Goal: Task Accomplishment & Management: Manage account settings

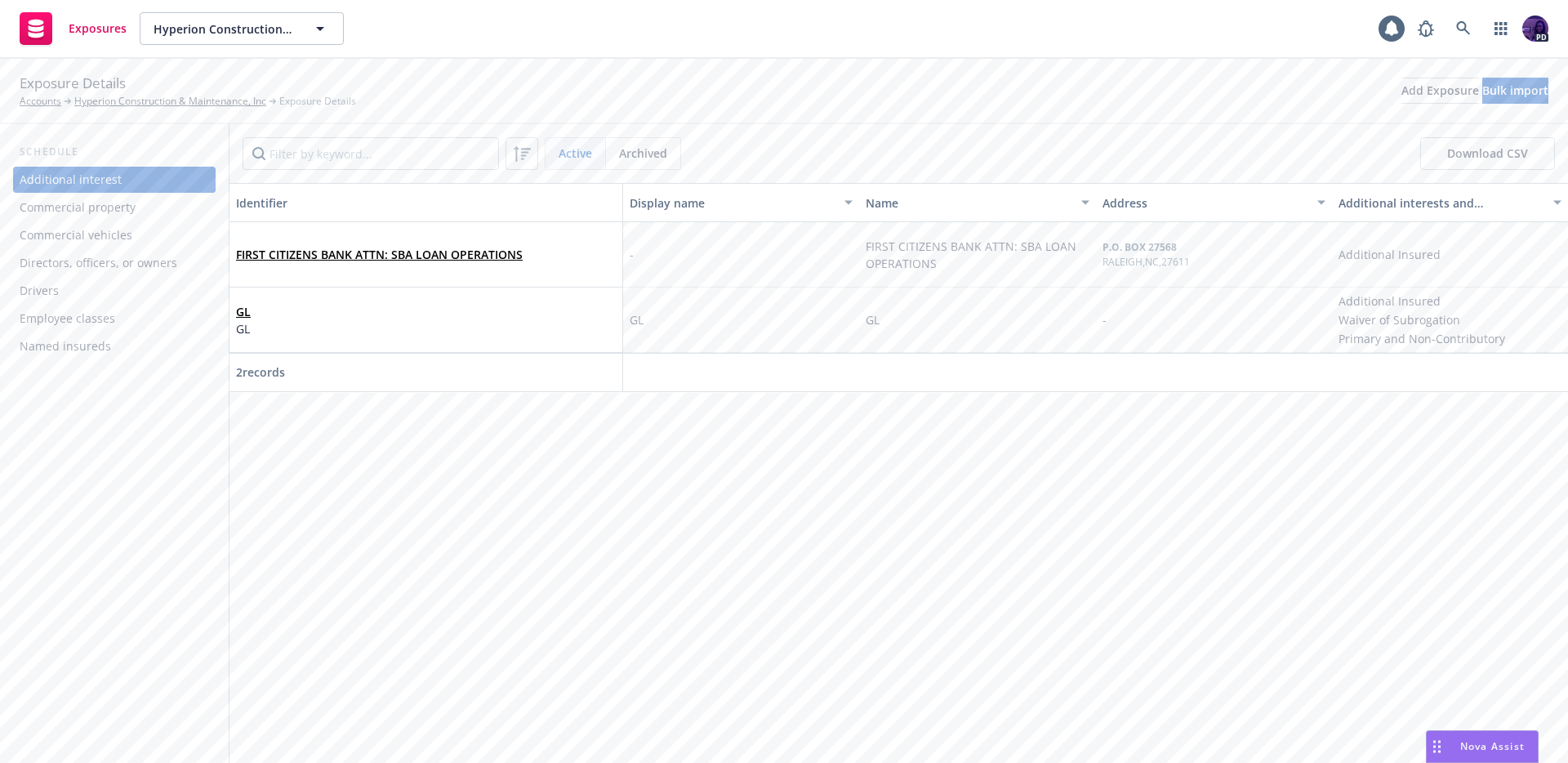
click at [126, 338] on div "Named insureds" at bounding box center [114, 346] width 189 height 26
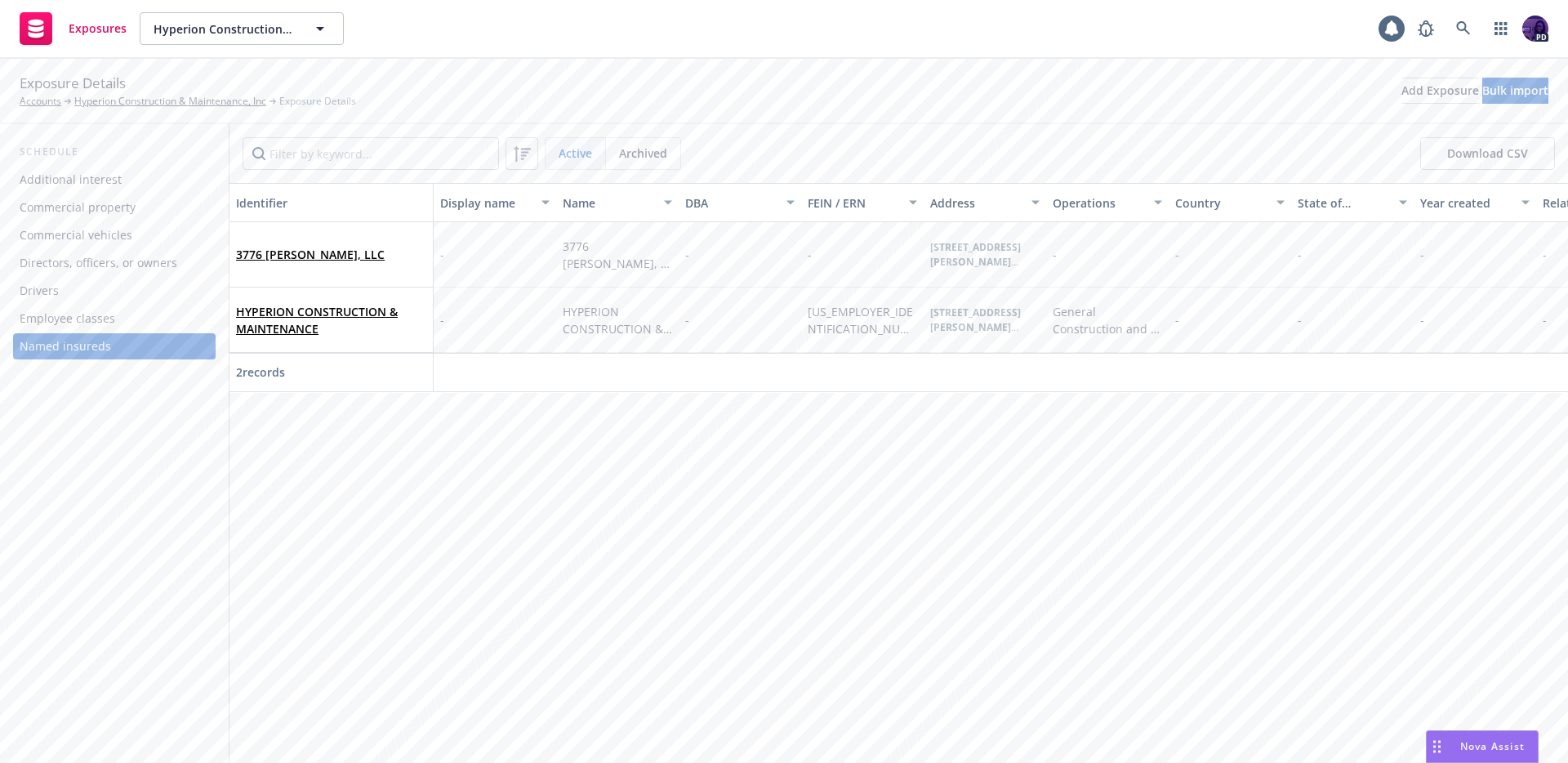
click at [196, 180] on div "Additional interest" at bounding box center [114, 180] width 189 height 26
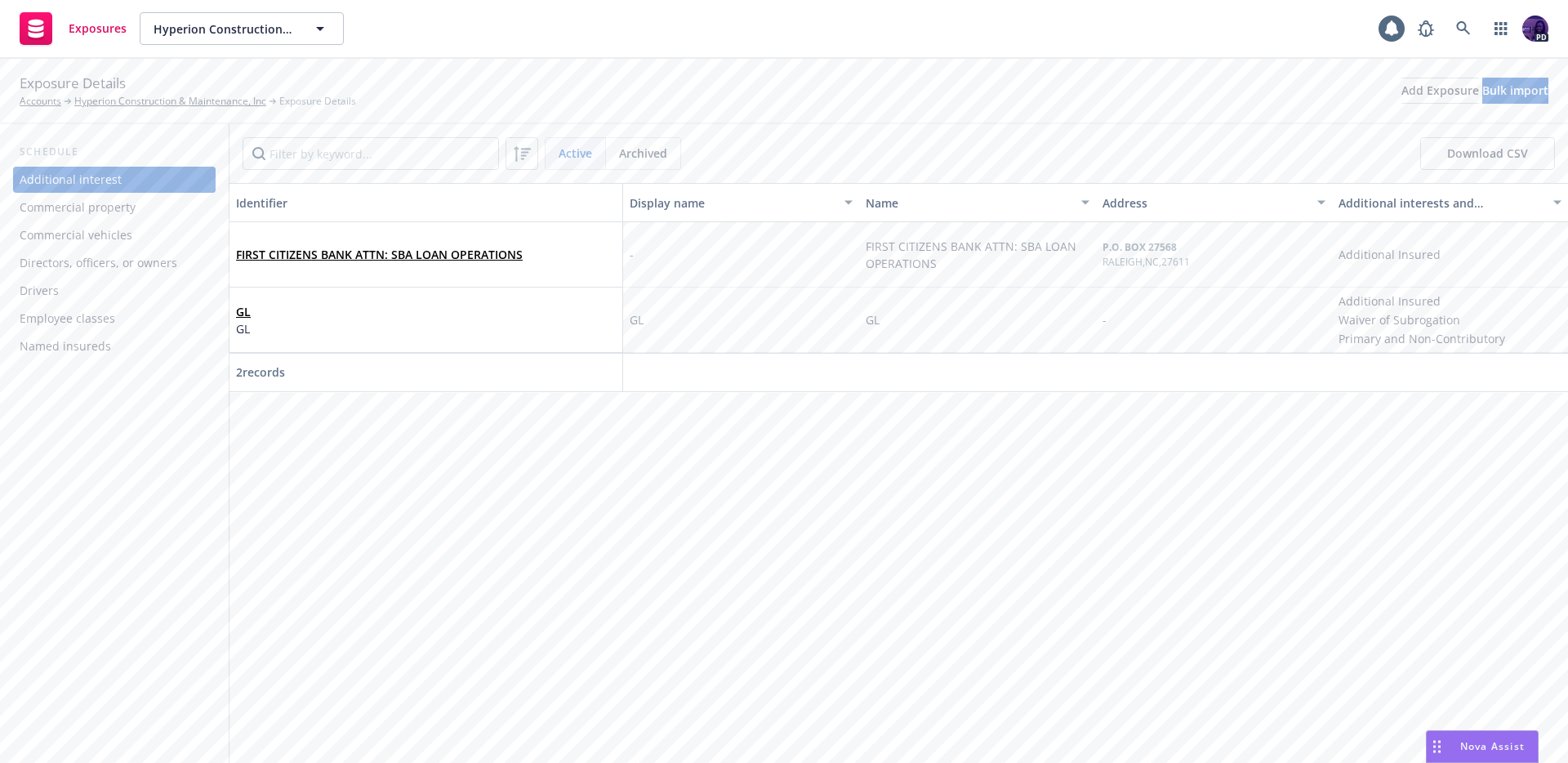
click at [188, 203] on div "Commercial property" at bounding box center [114, 206] width 189 height 26
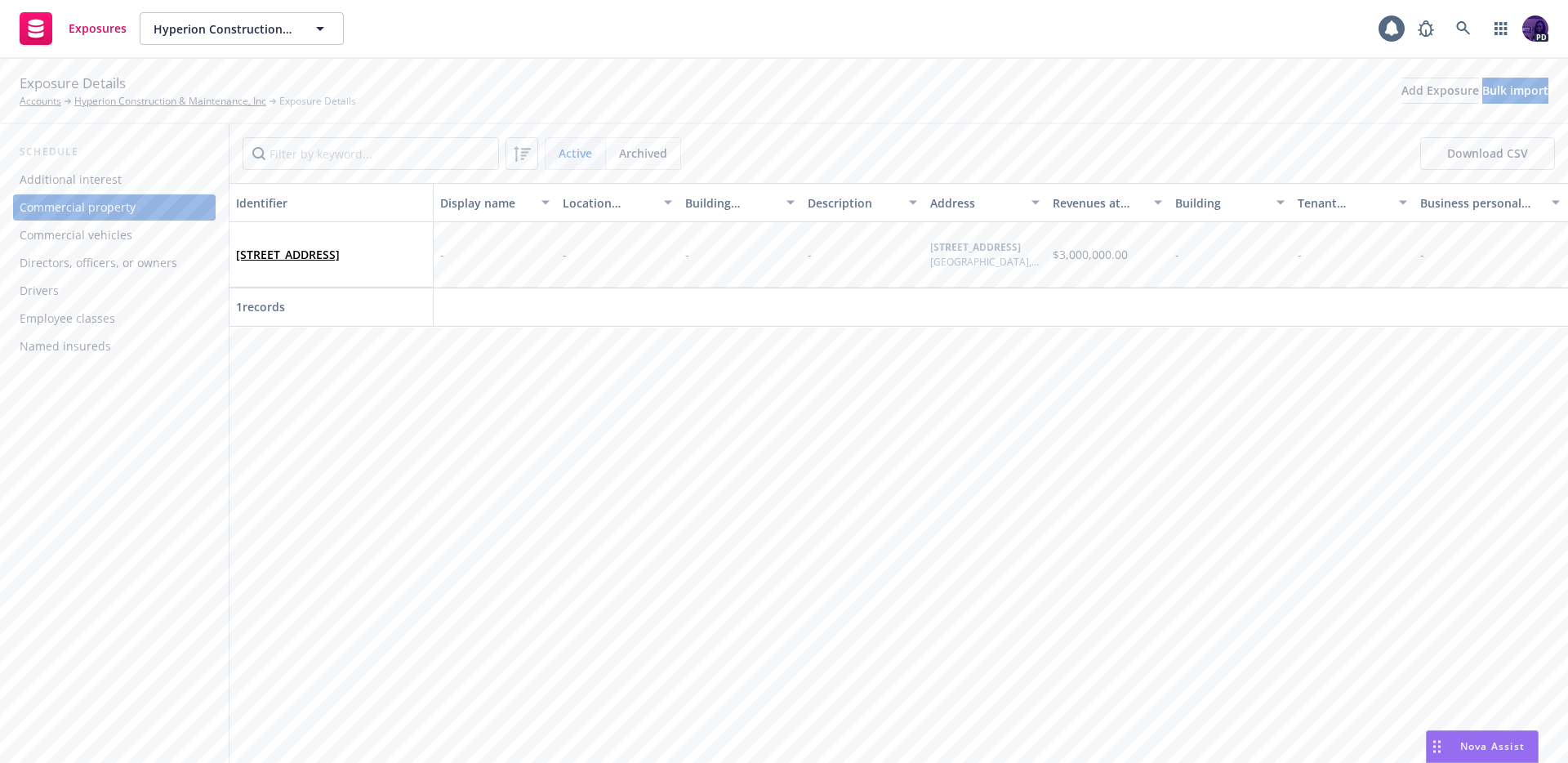
click at [170, 229] on div "Commercial vehicles" at bounding box center [114, 234] width 189 height 26
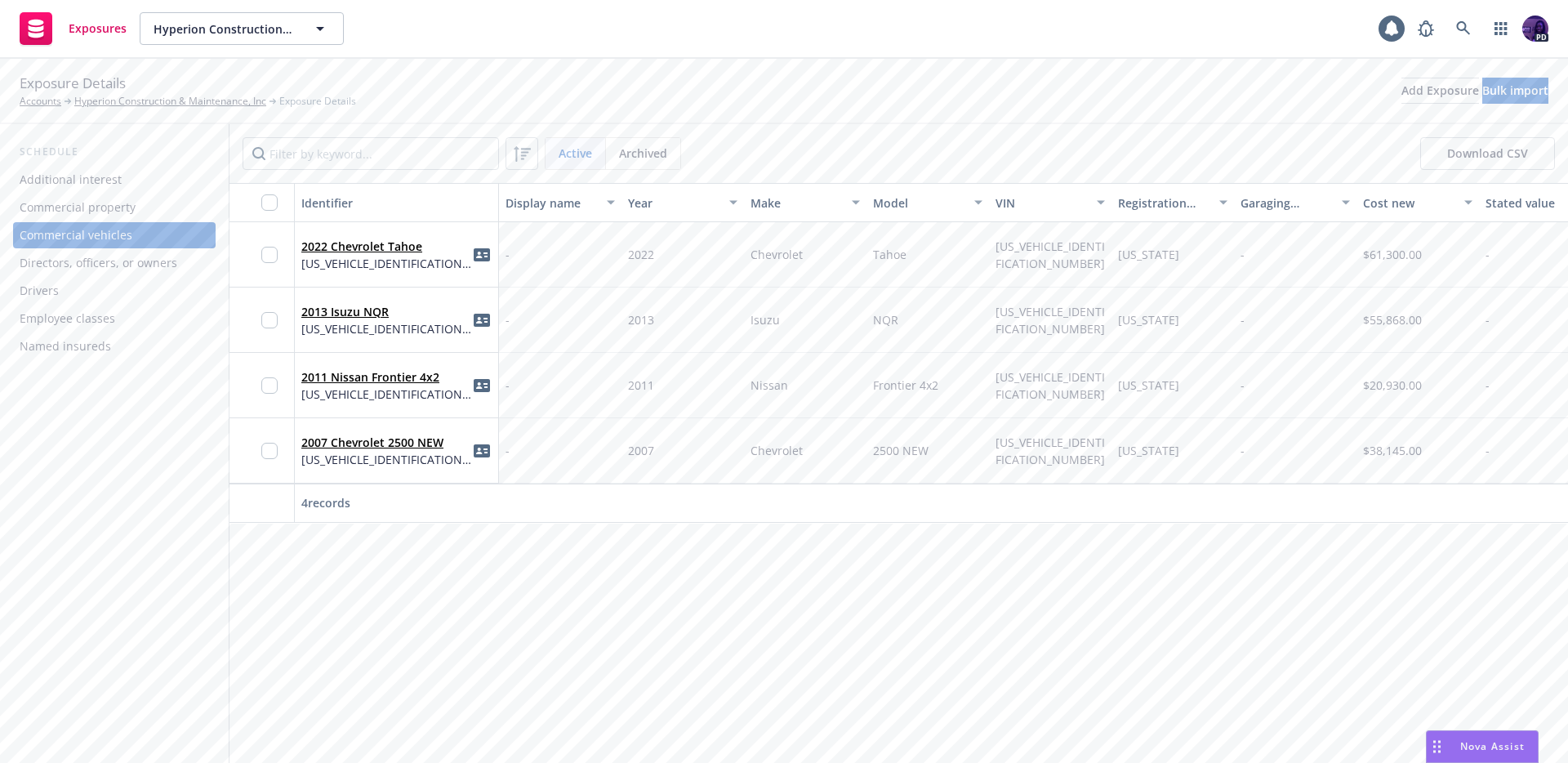
click at [165, 254] on div "Directors, officers, or owners" at bounding box center [99, 262] width 158 height 26
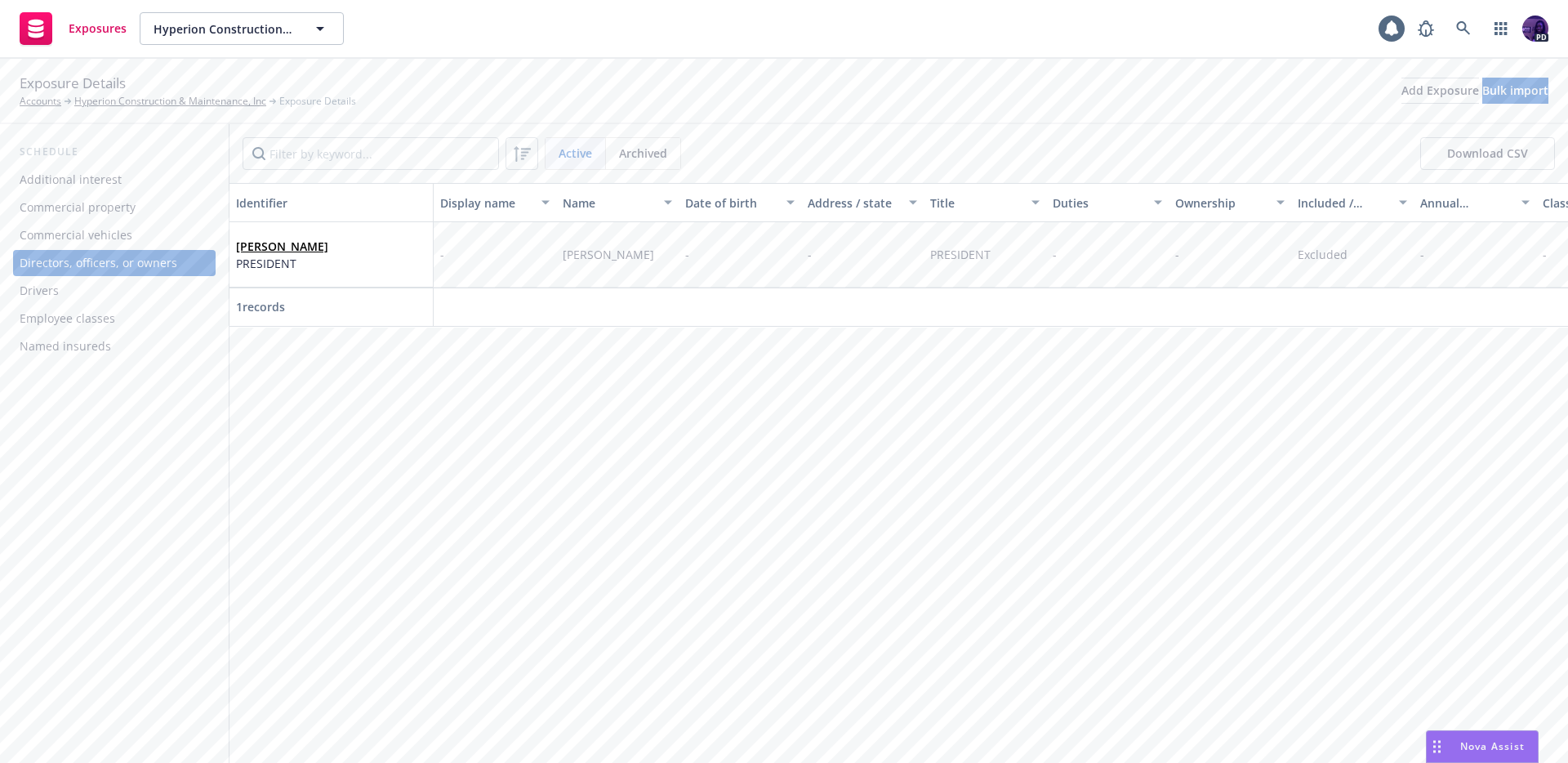
click at [133, 285] on div "Drivers" at bounding box center [114, 290] width 189 height 26
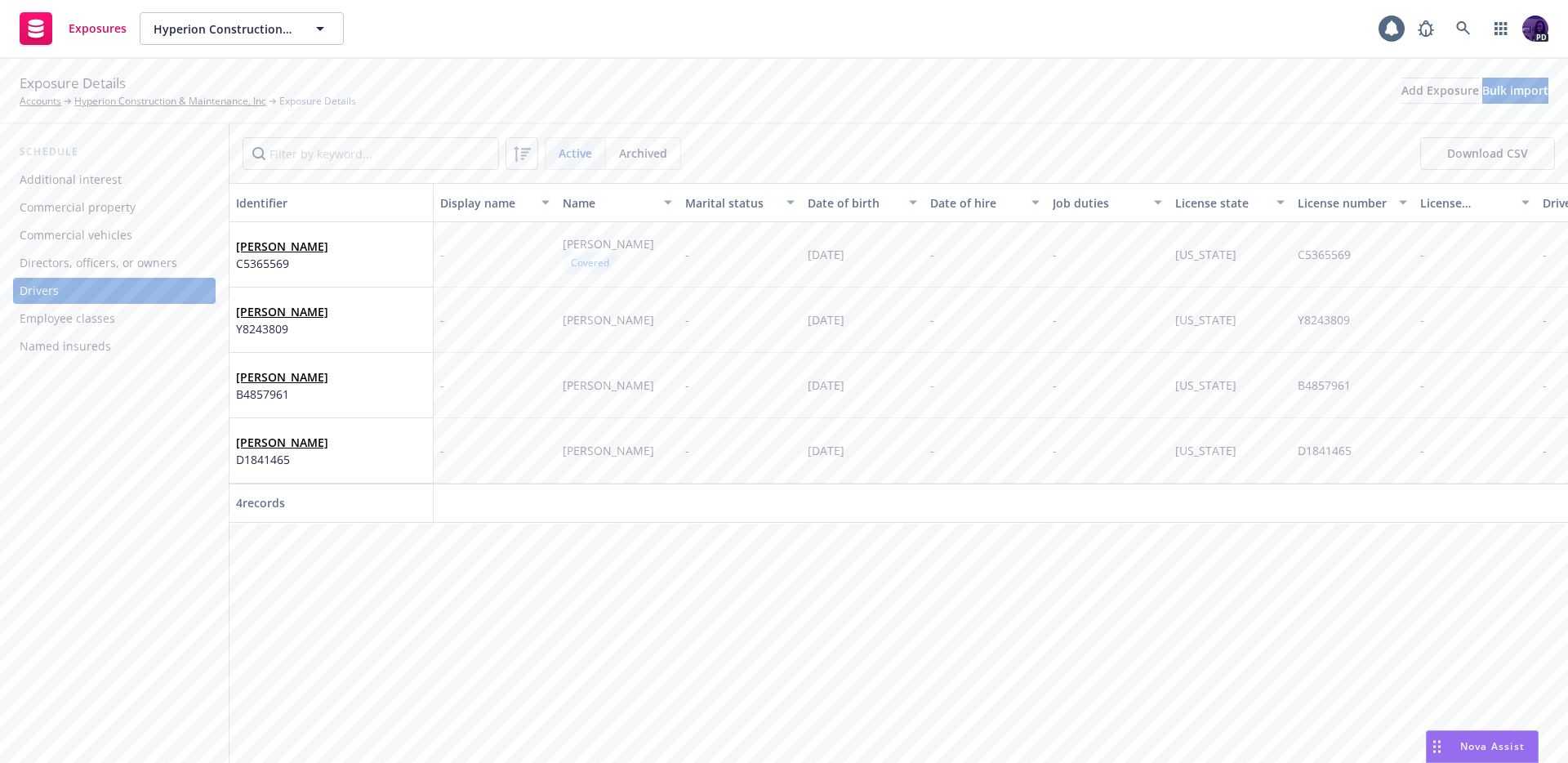
click at [130, 316] on div "Employee classes" at bounding box center [114, 318] width 189 height 26
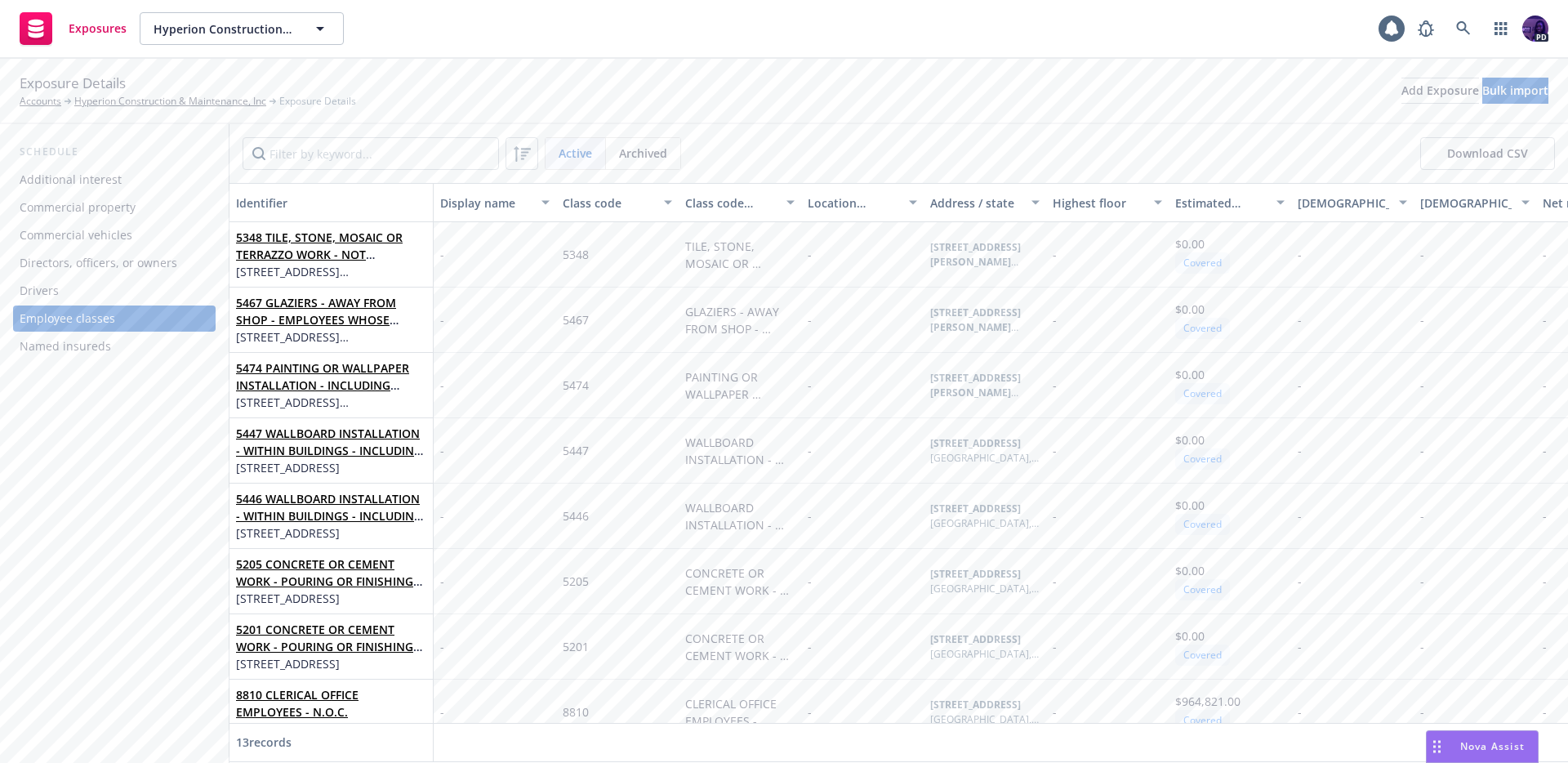
click at [149, 217] on div "Commercial property" at bounding box center [114, 206] width 189 height 26
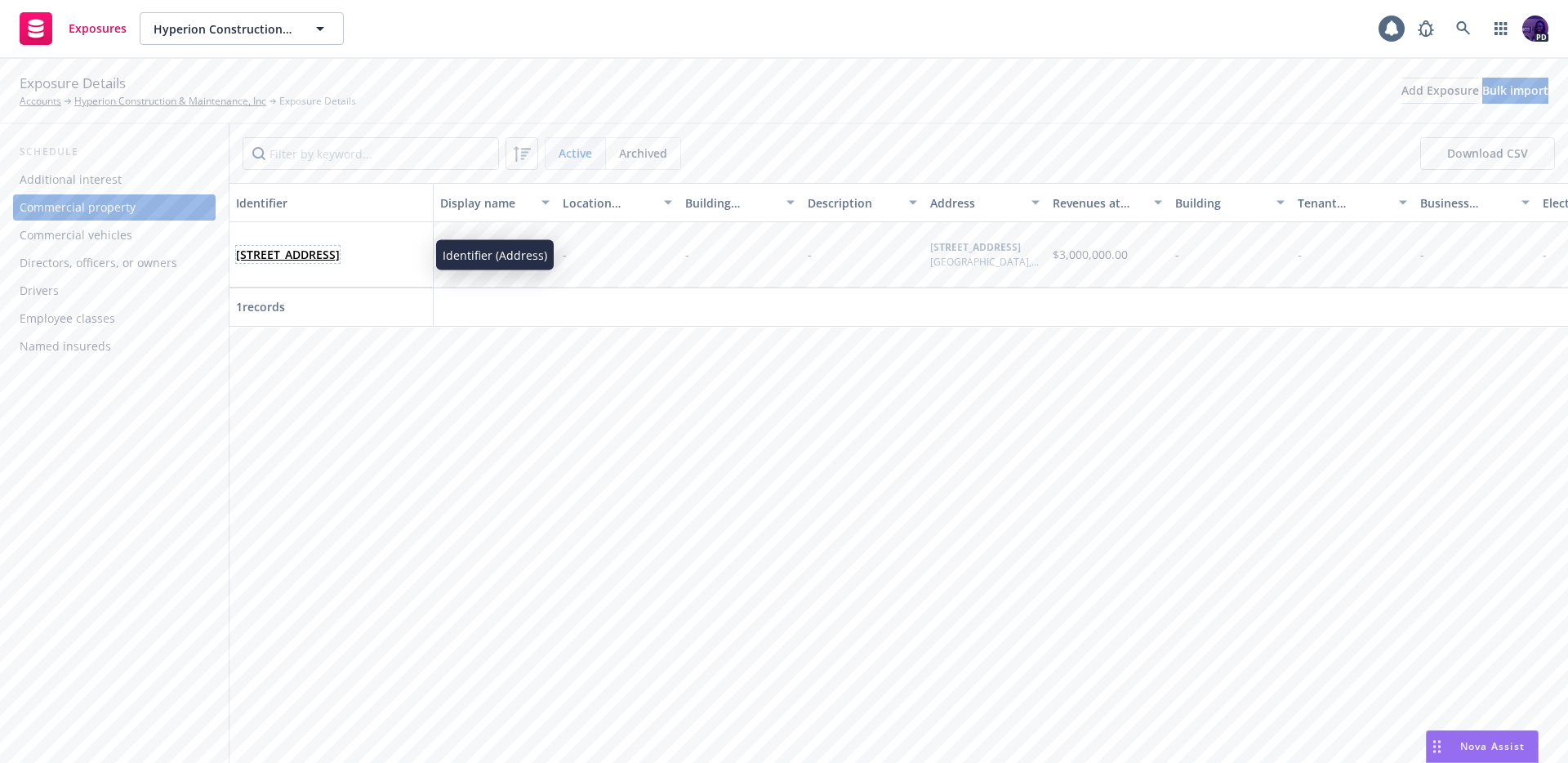
click at [290, 263] on span "[STREET_ADDRESS]" at bounding box center [288, 254] width 104 height 17
click at [290, 266] on body "Exposures Hyperion Construction & Maintenance, Inc Hyperion Construction & Main…" at bounding box center [784, 382] width 1568 height 763
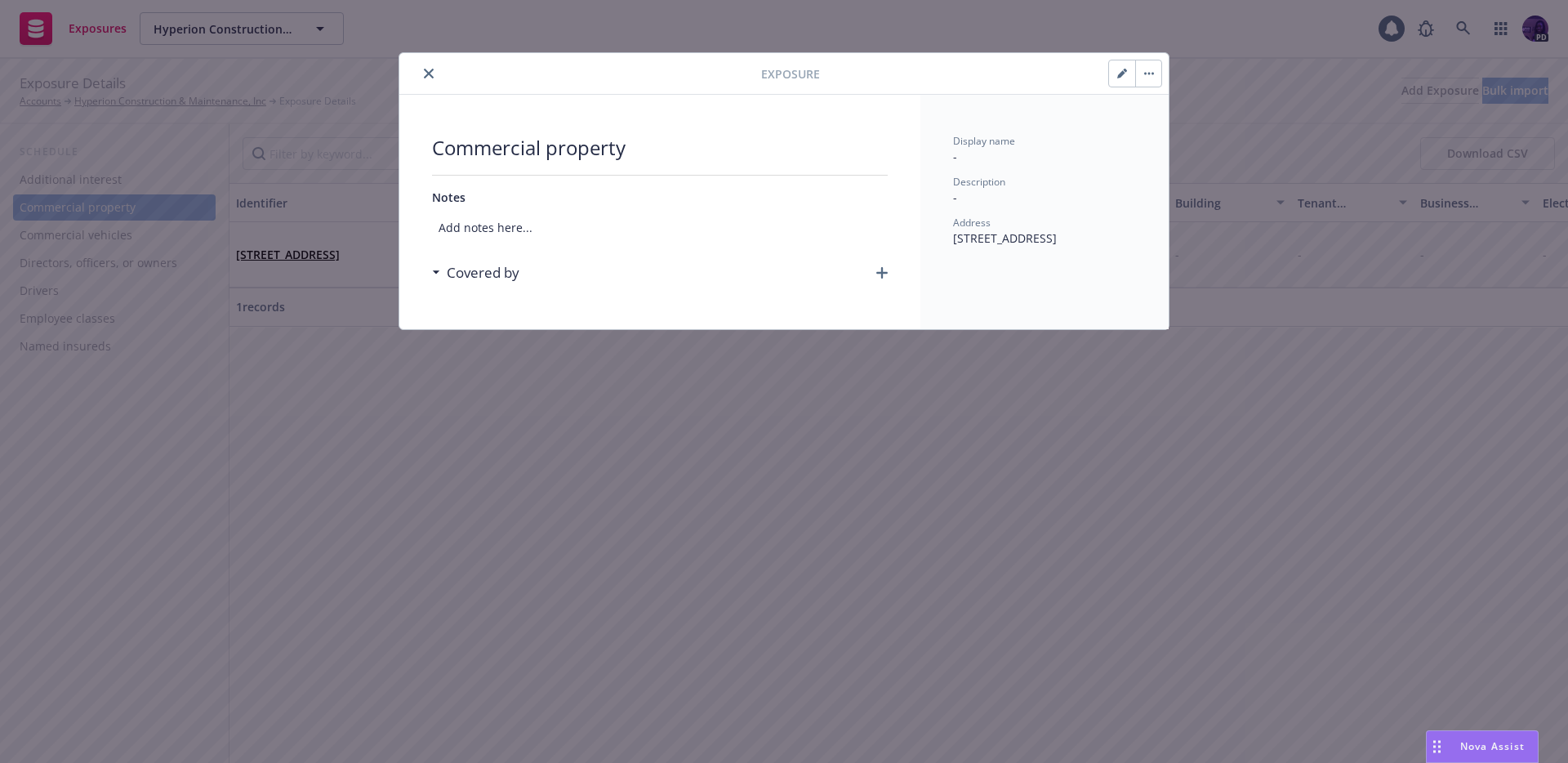
click at [1112, 80] on button "button" at bounding box center [1122, 73] width 26 height 26
select select "NONE"
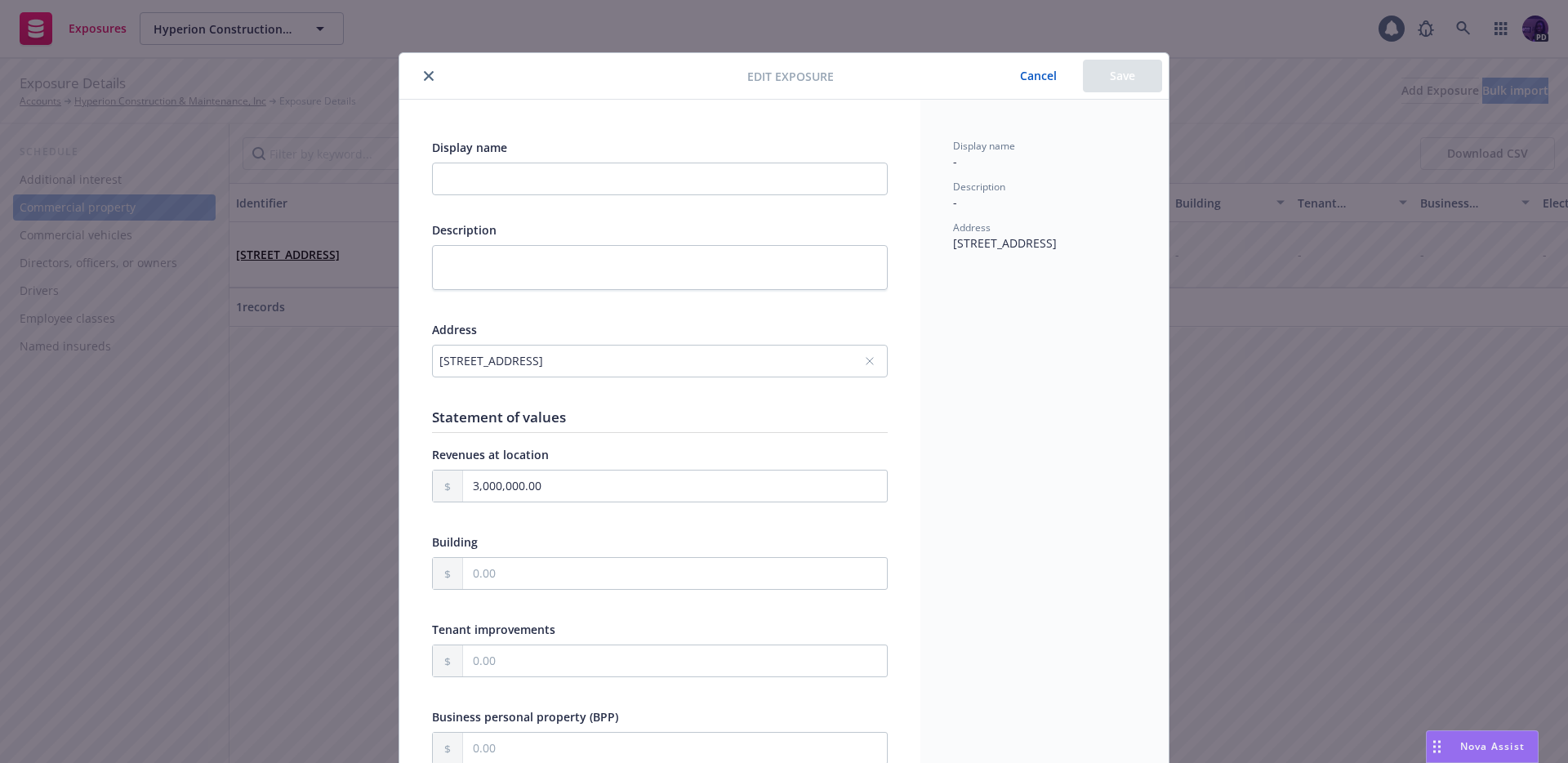
click at [731, 355] on div "[STREET_ADDRESS]" at bounding box center [651, 360] width 425 height 17
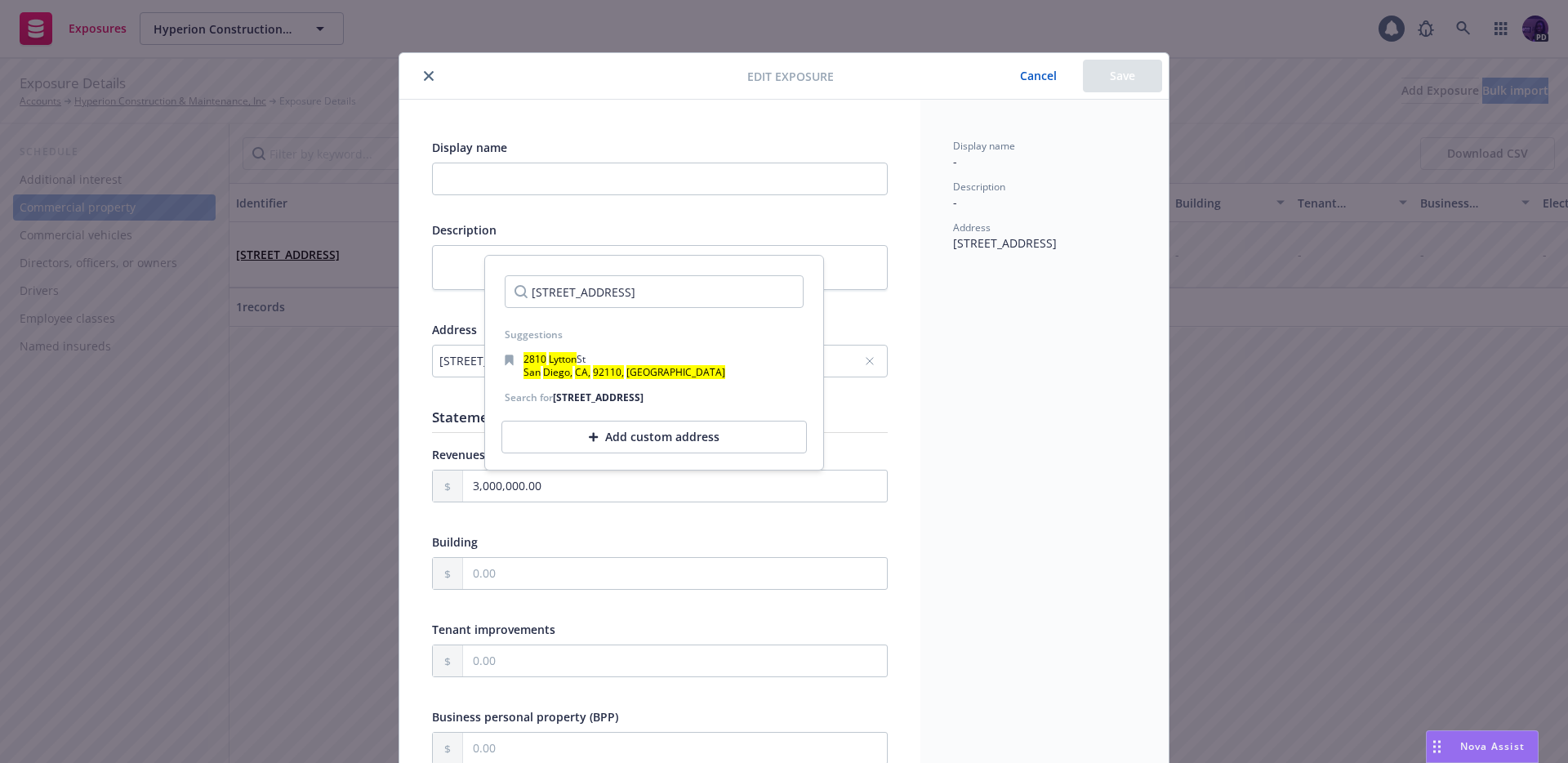
click at [662, 435] on div "Add custom address" at bounding box center [654, 436] width 305 height 32
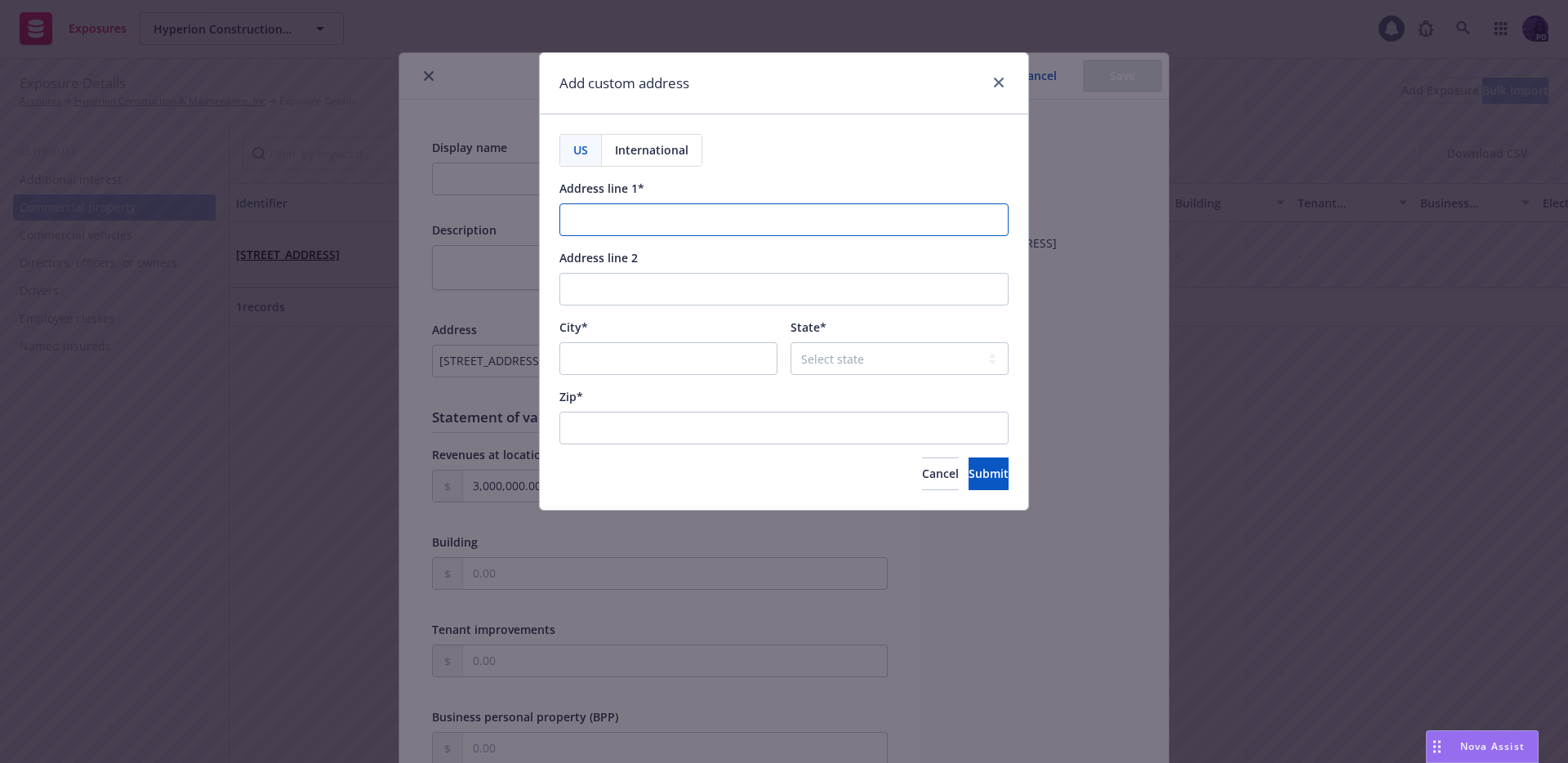
click at [664, 231] on input "Address line 1*" at bounding box center [784, 219] width 449 height 32
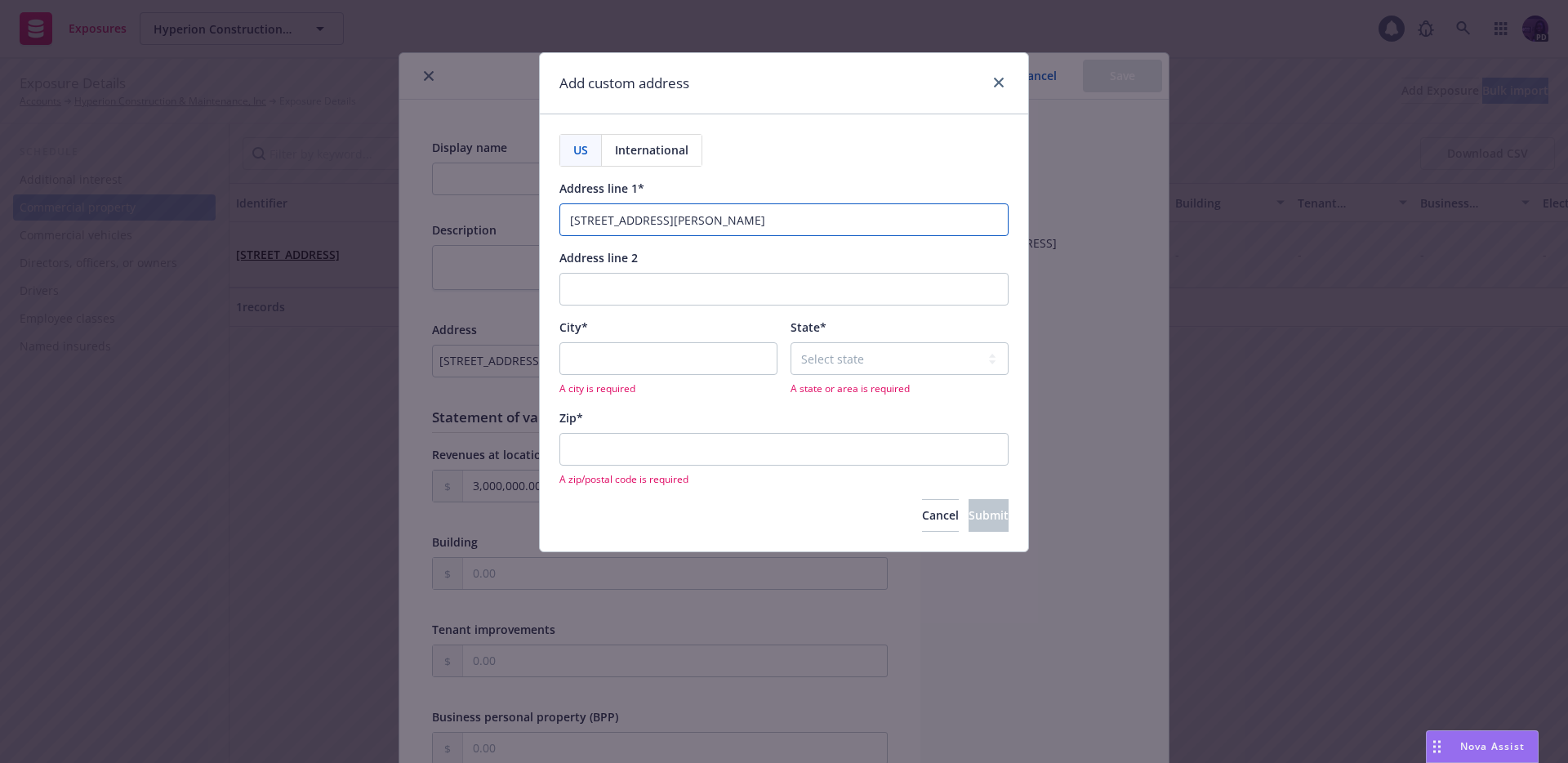
type input "[STREET_ADDRESS][PERSON_NAME]"
click at [765, 171] on div "US International Address line 1* 3776 [PERSON_NAME] St Address line 2 City* A c…" at bounding box center [784, 332] width 449 height 397
click at [723, 293] on input "Address line 2" at bounding box center [784, 289] width 449 height 32
click at [692, 408] on div "US International Address line 1* 3776 [PERSON_NAME] St Address line 2 City* A c…" at bounding box center [784, 332] width 449 height 397
click at [675, 356] on input "City*" at bounding box center [668, 358] width 218 height 32
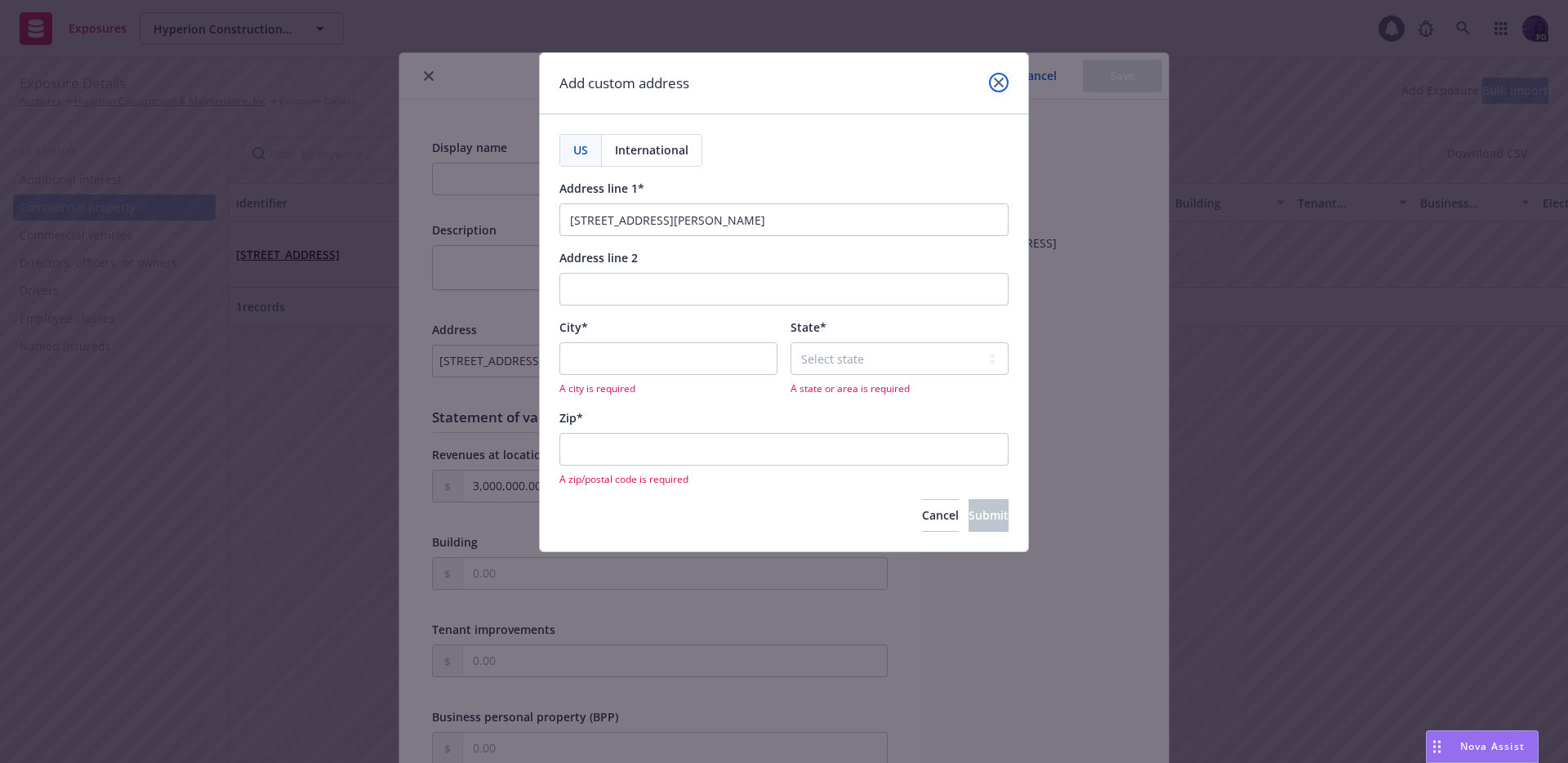
click at [997, 86] on icon "close" at bounding box center [999, 82] width 10 height 10
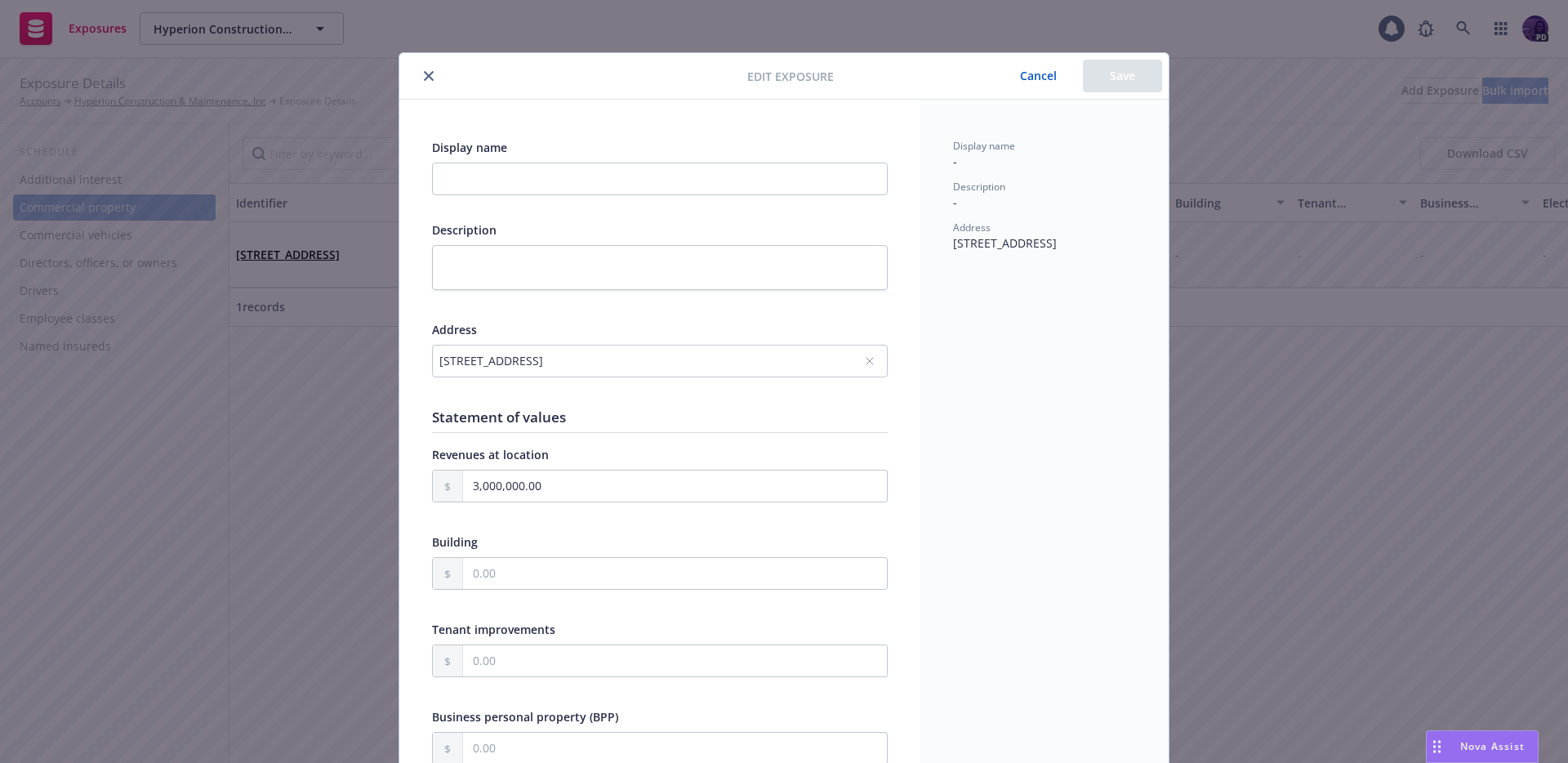
click at [871, 360] on div "[STREET_ADDRESS]" at bounding box center [660, 361] width 456 height 32
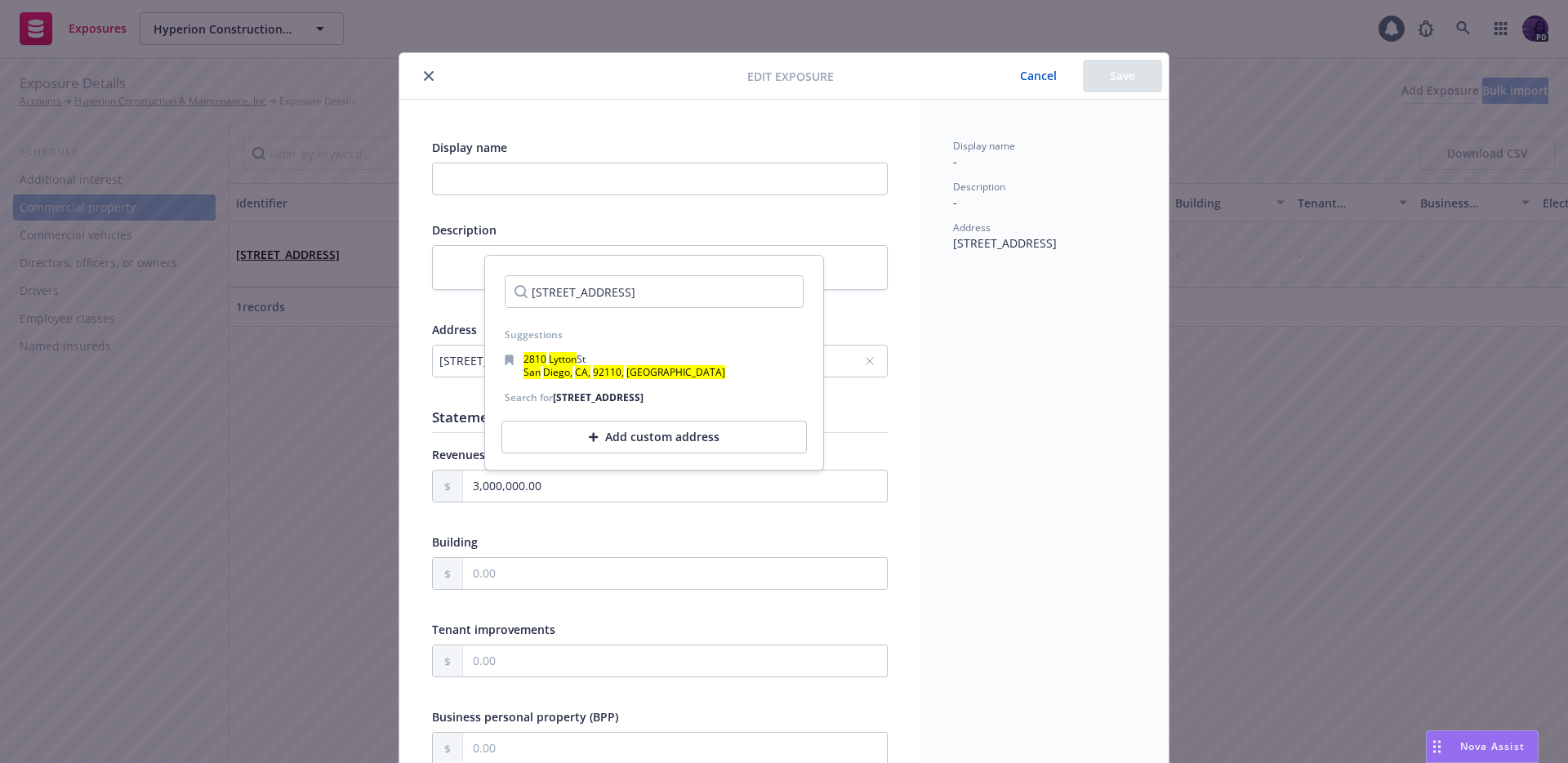
click at [685, 444] on div "Add custom address" at bounding box center [654, 436] width 305 height 32
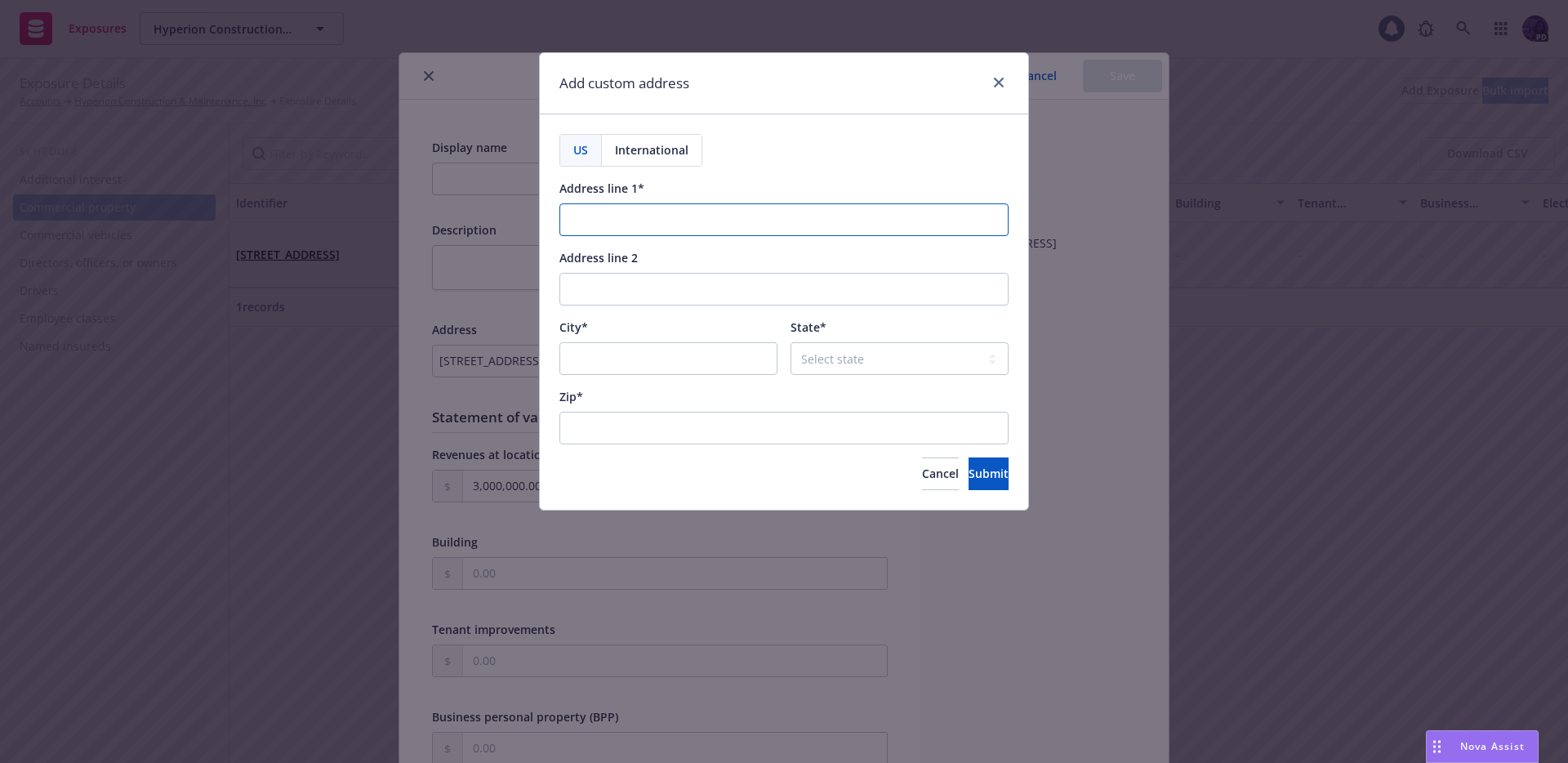
click at [647, 230] on input "Address line 1*" at bounding box center [784, 219] width 449 height 32
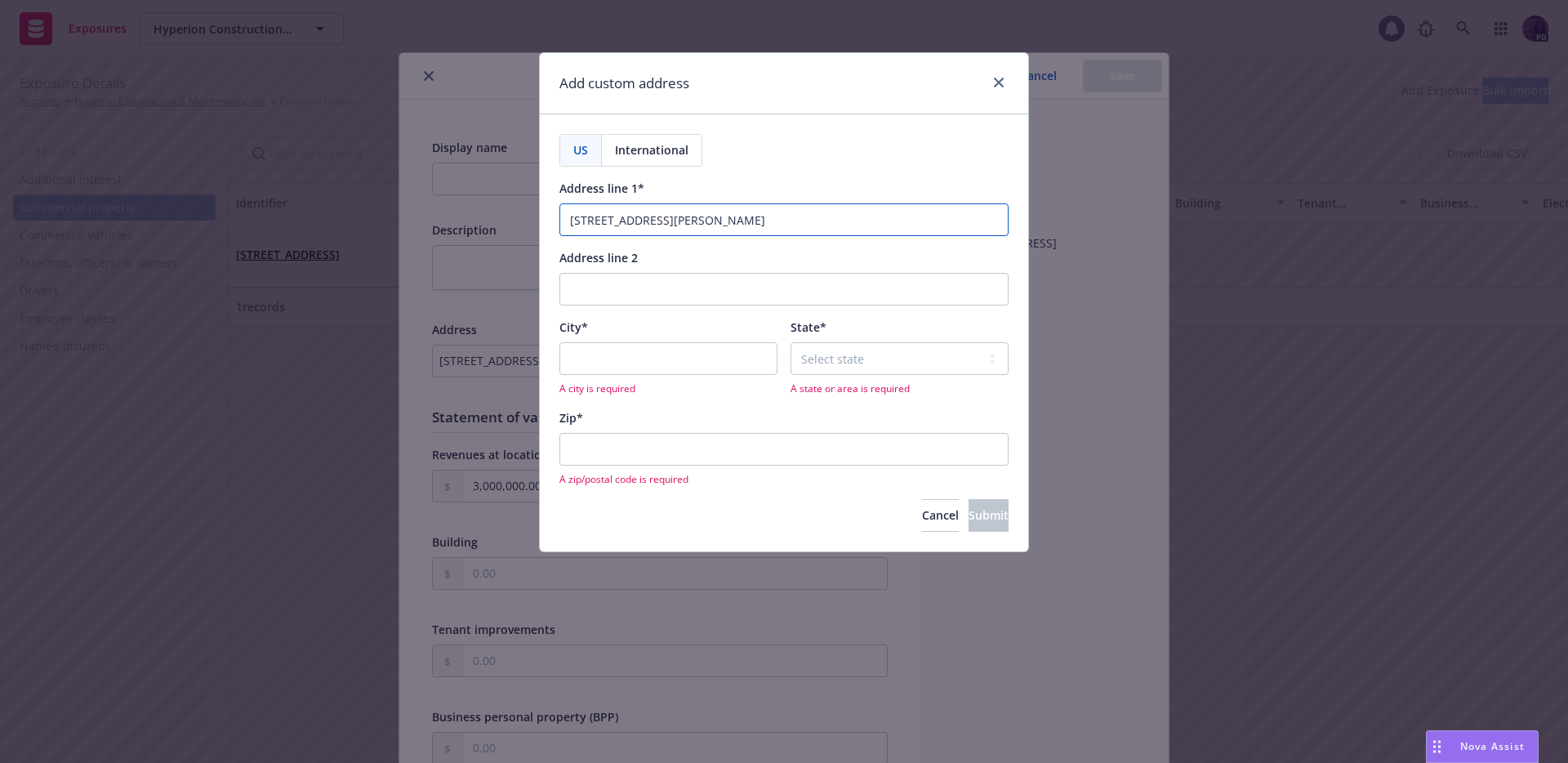
type input "[STREET_ADDRESS][PERSON_NAME]"
click at [711, 292] on input "Address line 2" at bounding box center [784, 289] width 449 height 32
click at [930, 318] on div "US International Address line 1* 3776 [PERSON_NAME][GEOGRAPHIC_DATA] Address li…" at bounding box center [784, 332] width 449 height 397
drag, startPoint x: 655, startPoint y: 352, endPoint x: 637, endPoint y: 340, distance: 21.6
click at [655, 352] on input "City*" at bounding box center [668, 358] width 218 height 32
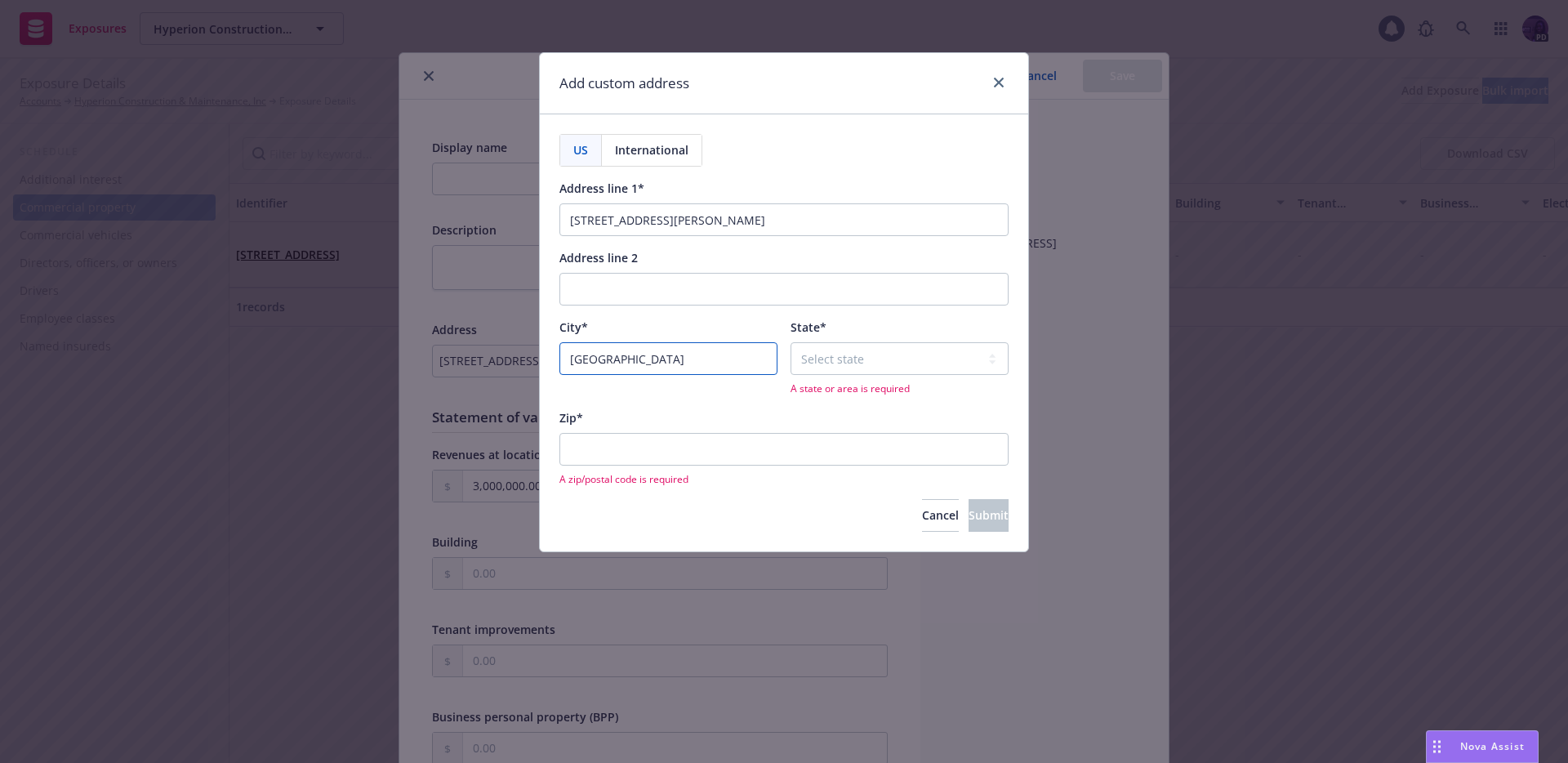
type input "[GEOGRAPHIC_DATA]"
select select "CA"
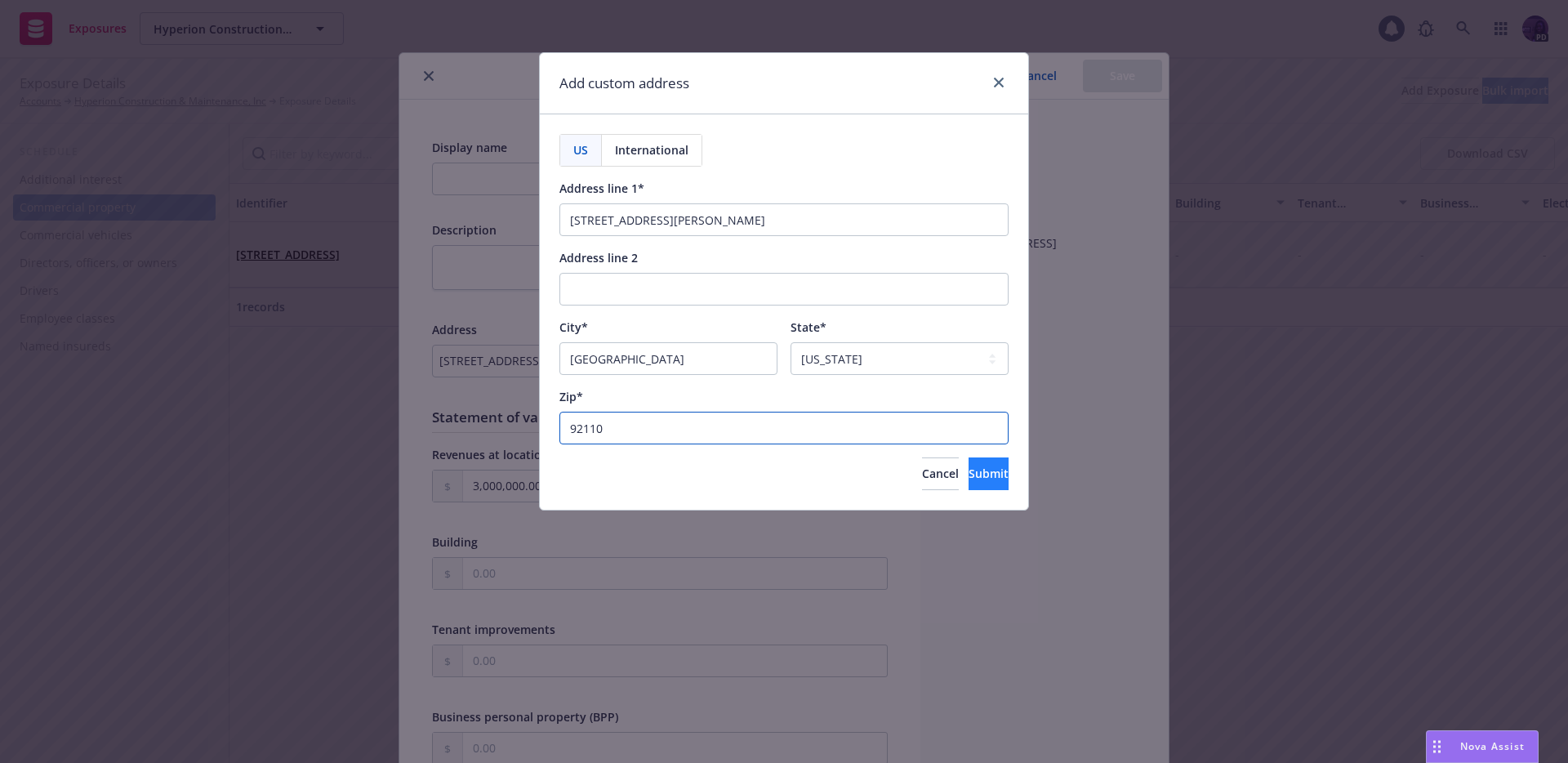
type input "92110"
click at [969, 467] on span "Submit" at bounding box center [989, 472] width 40 height 15
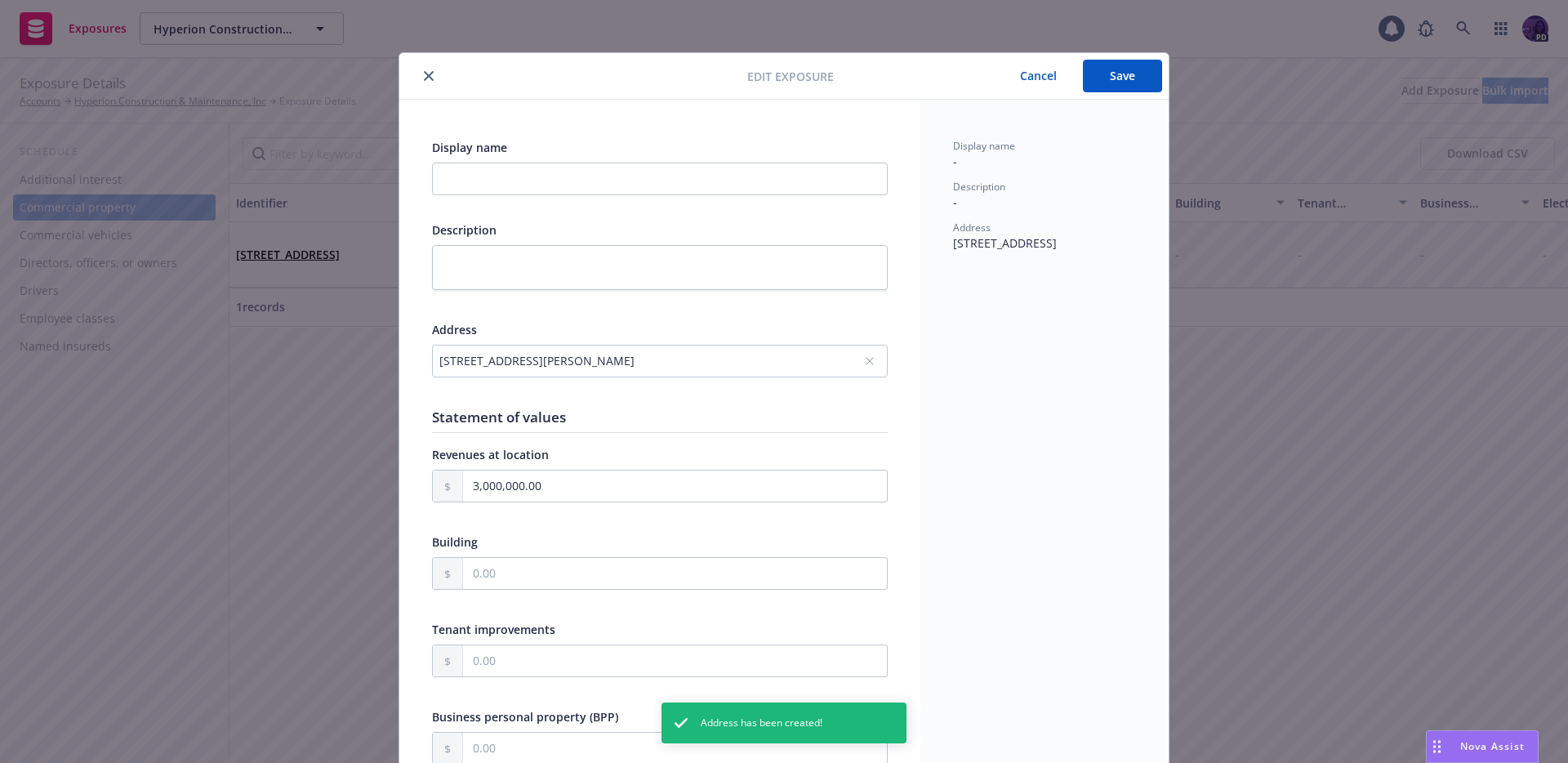
click at [1102, 73] on button "Save" at bounding box center [1123, 75] width 79 height 32
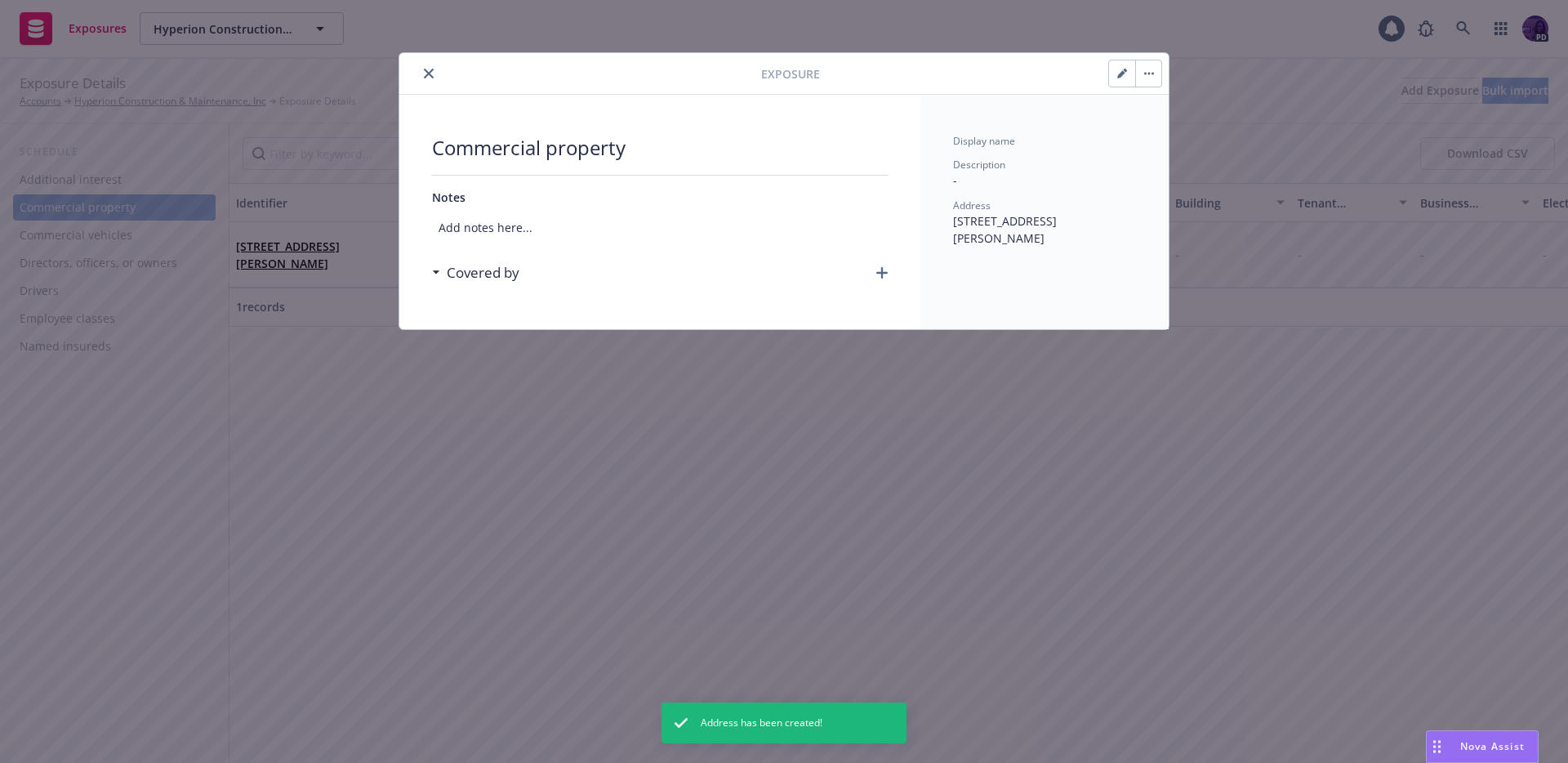
click at [424, 66] on button "close" at bounding box center [429, 74] width 20 height 20
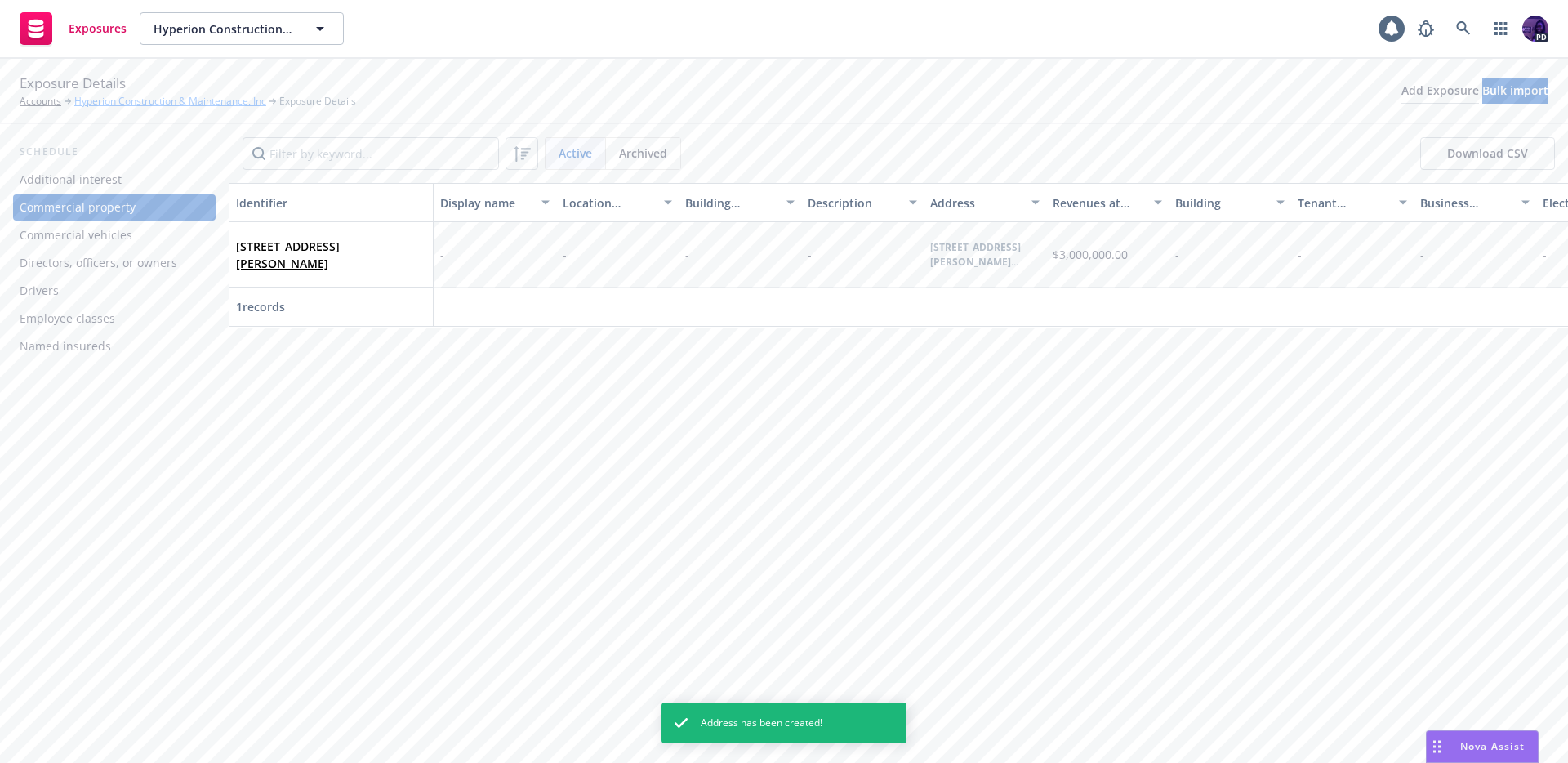
click at [156, 98] on link "Hyperion Construction & Maintenance, Inc" at bounding box center [171, 101] width 192 height 14
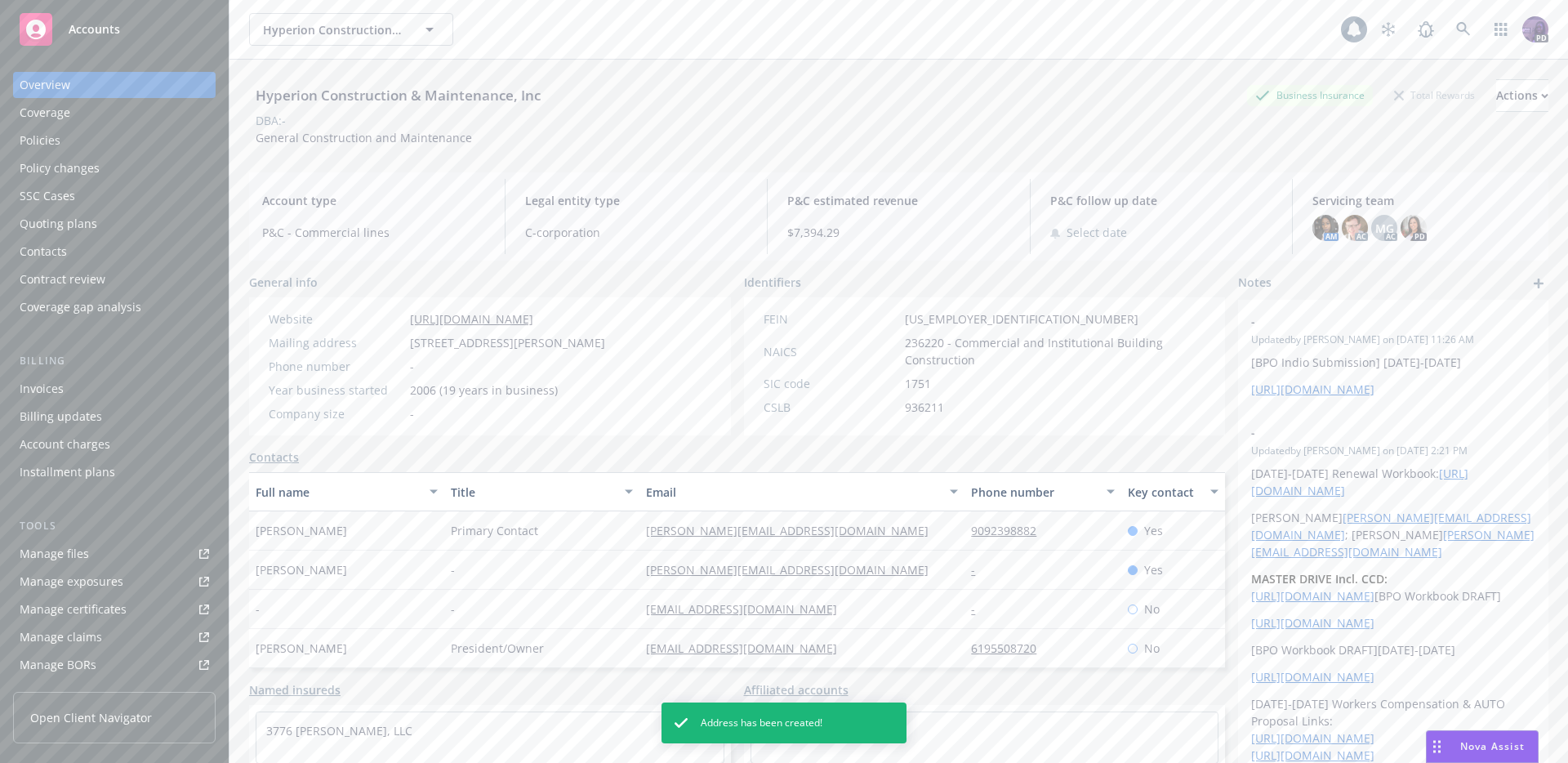
click at [101, 553] on link "Manage files" at bounding box center [115, 553] width 203 height 26
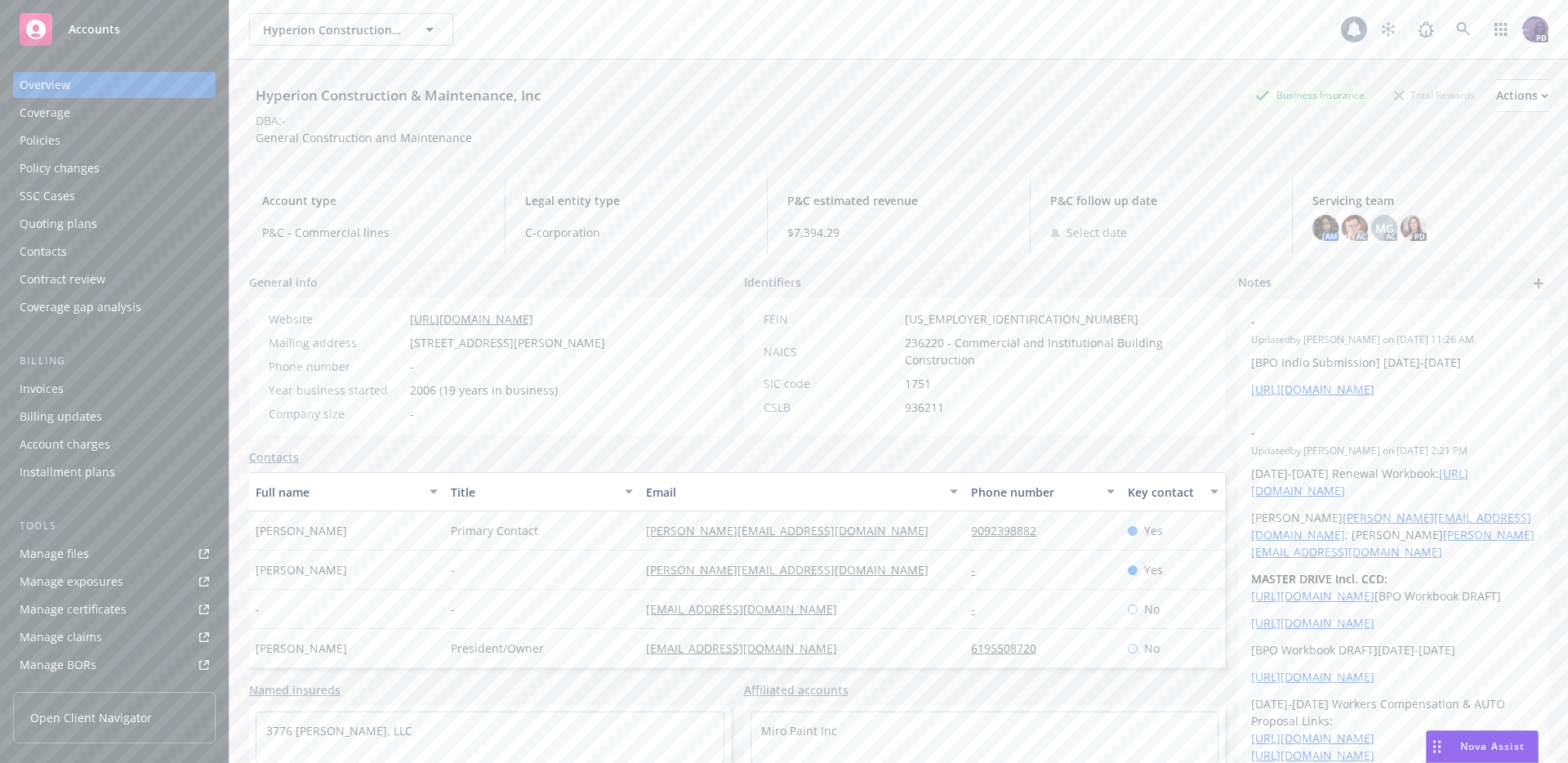
click at [89, 552] on link "Manage files" at bounding box center [115, 553] width 203 height 26
click at [853, 530] on div "[PERSON_NAME][EMAIL_ADDRESS][DOMAIN_NAME]" at bounding box center [802, 531] width 325 height 39
drag, startPoint x: 831, startPoint y: 532, endPoint x: 640, endPoint y: 529, distance: 191.0
click at [640, 529] on div "[PERSON_NAME][EMAIL_ADDRESS][DOMAIN_NAME]" at bounding box center [802, 531] width 325 height 39
click at [120, 241] on div "Contacts" at bounding box center [114, 251] width 189 height 26
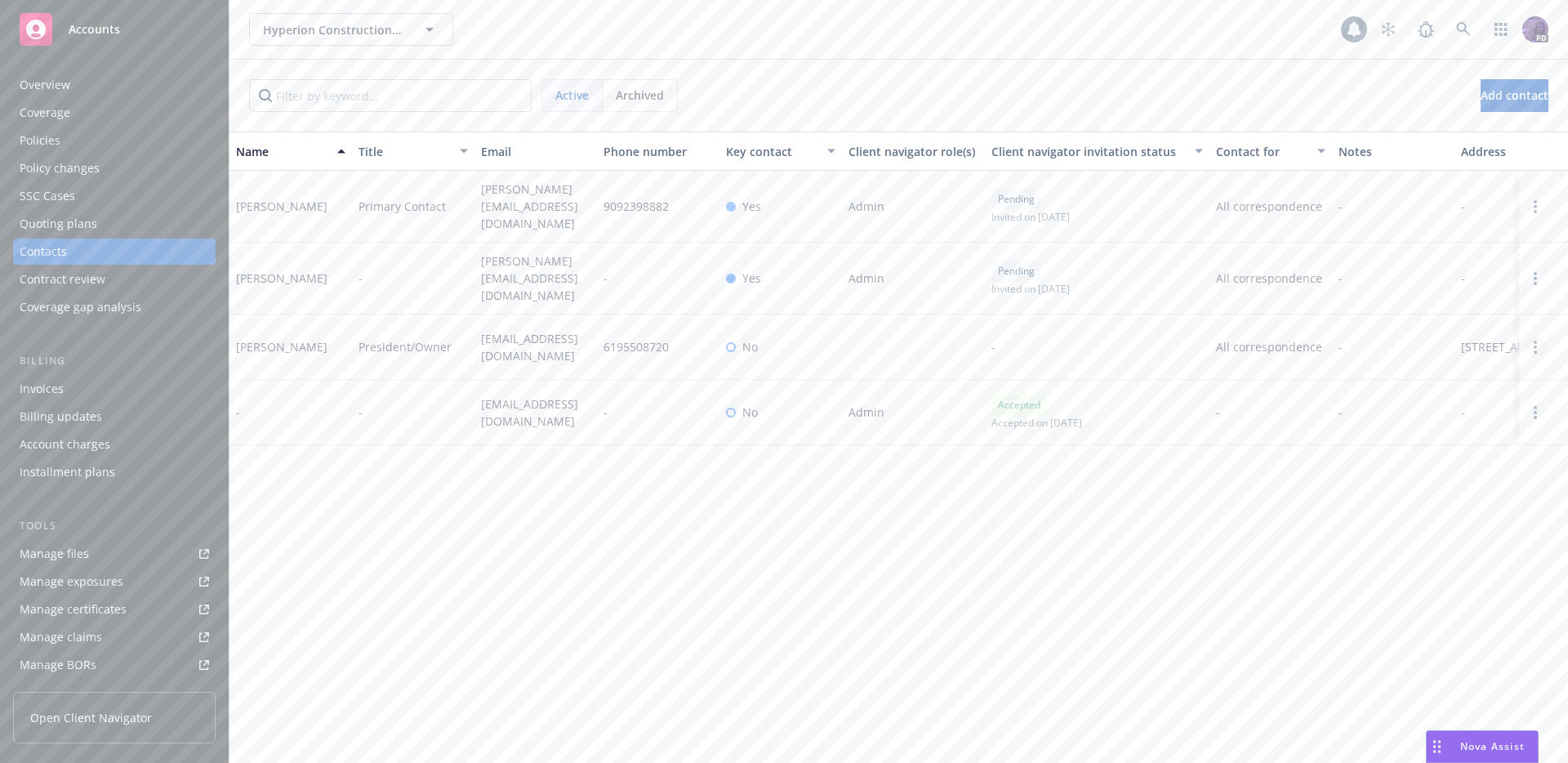
click at [1534, 346] on circle "Open options" at bounding box center [1536, 347] width 4 height 4
click at [1449, 243] on link "Edit contact" at bounding box center [1431, 242] width 185 height 32
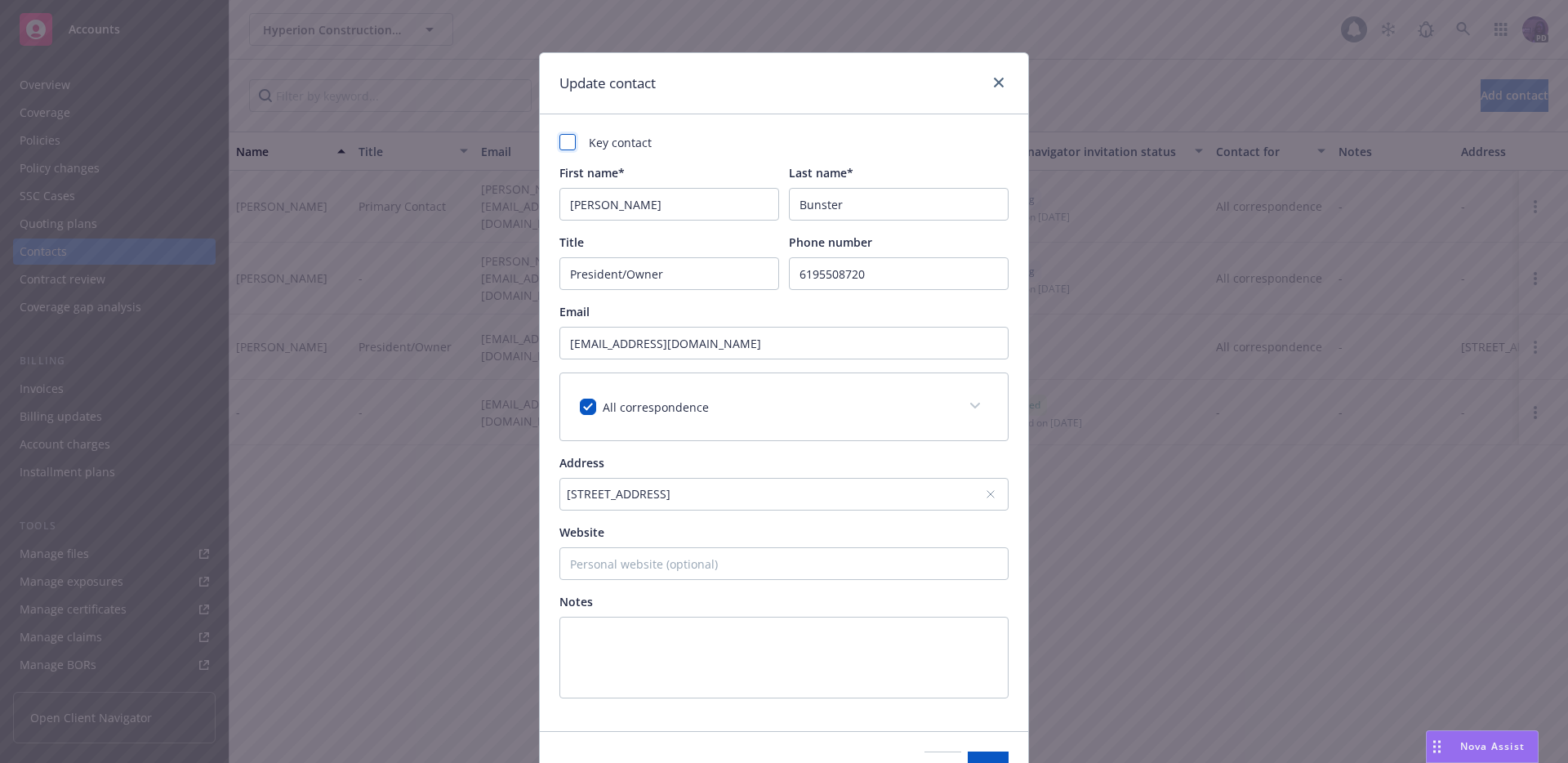
click at [564, 145] on div at bounding box center [568, 142] width 16 height 16
click at [861, 504] on div "[STREET_ADDRESS]" at bounding box center [784, 494] width 449 height 32
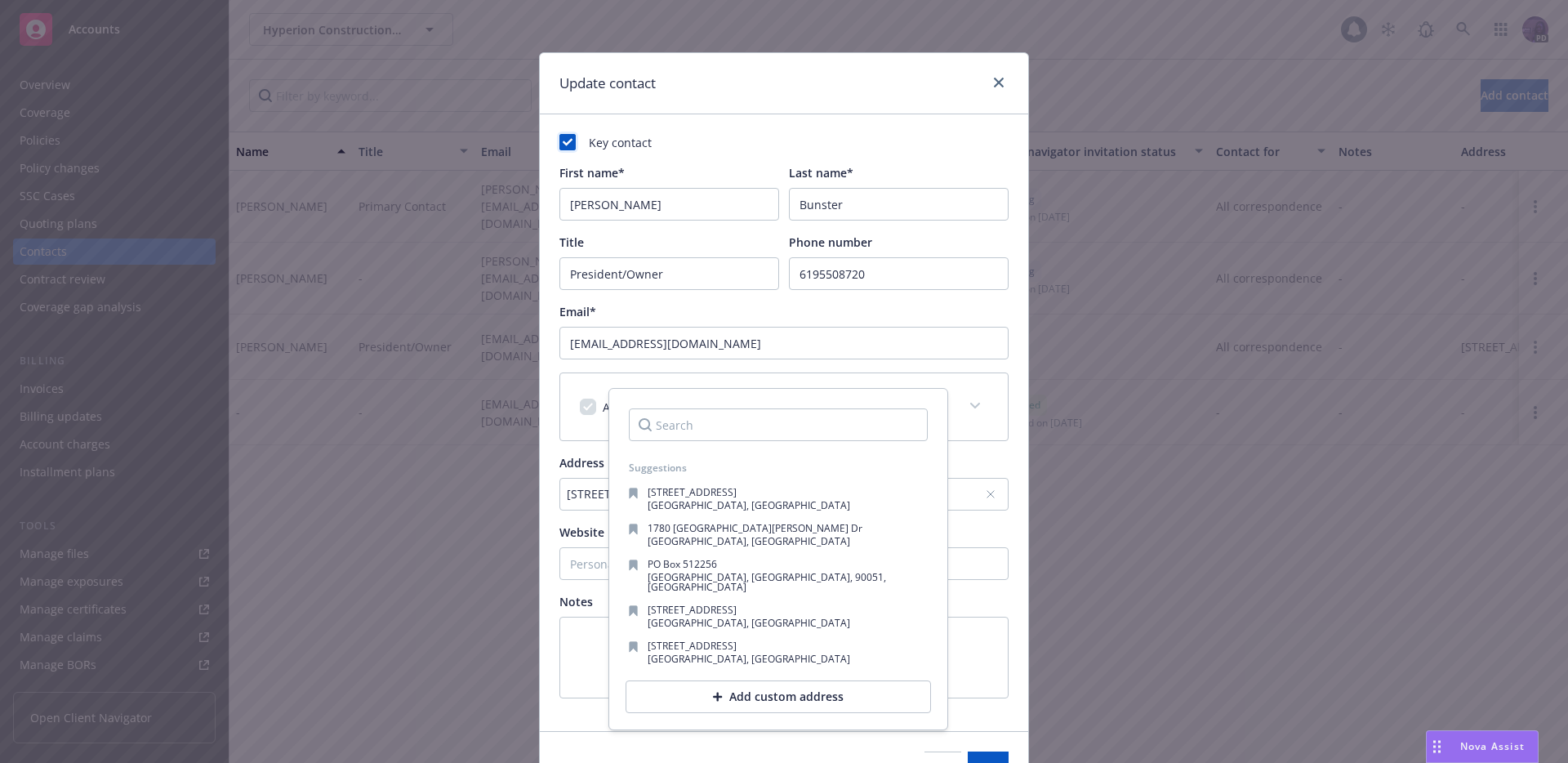
click at [769, 680] on div "Add custom address" at bounding box center [779, 697] width 305 height 32
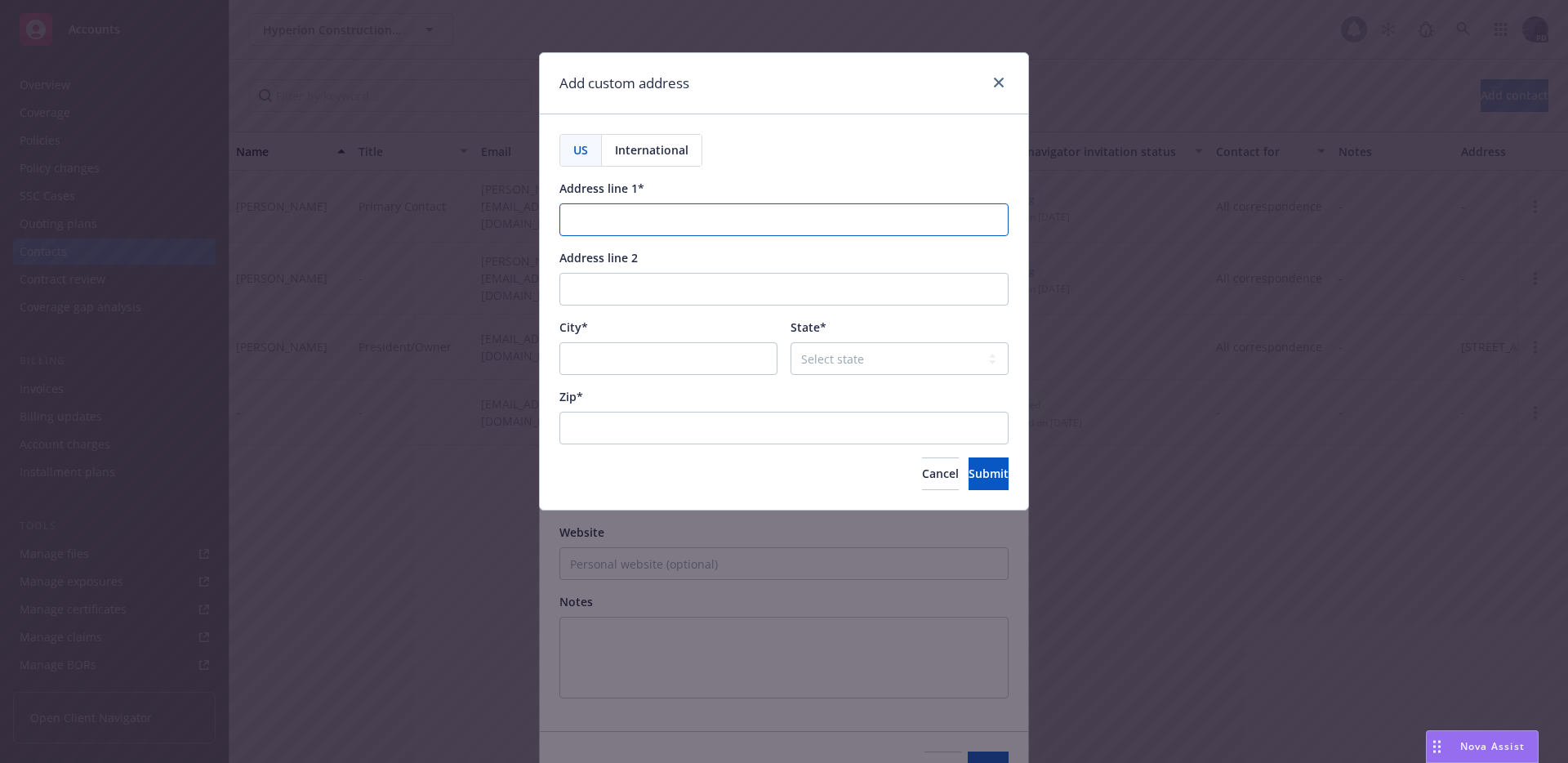
click at [607, 214] on input "Address line 1*" at bounding box center [784, 219] width 449 height 32
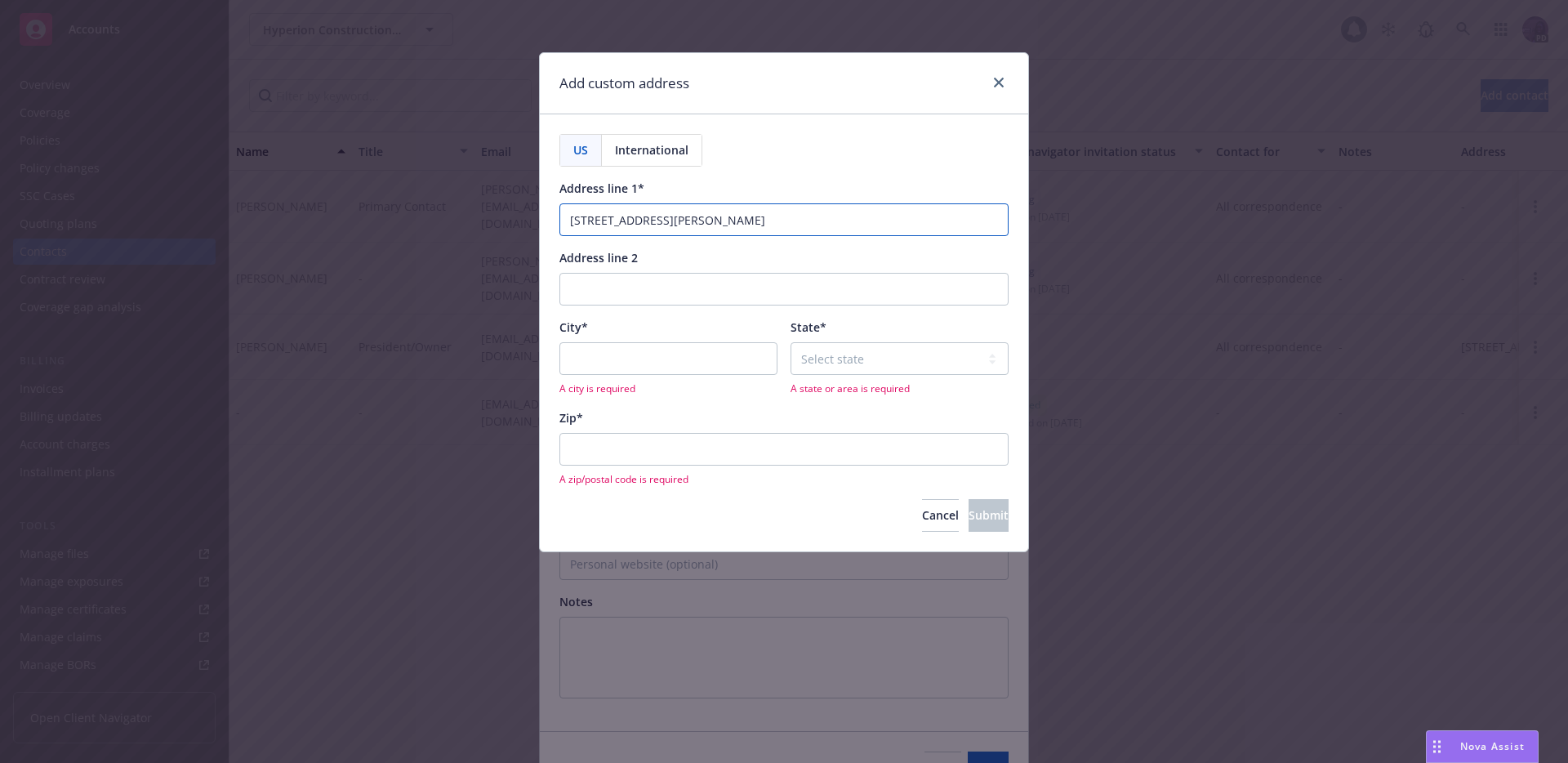
type input "[STREET_ADDRESS][PERSON_NAME]"
type input "[GEOGRAPHIC_DATA]"
select select "CA"
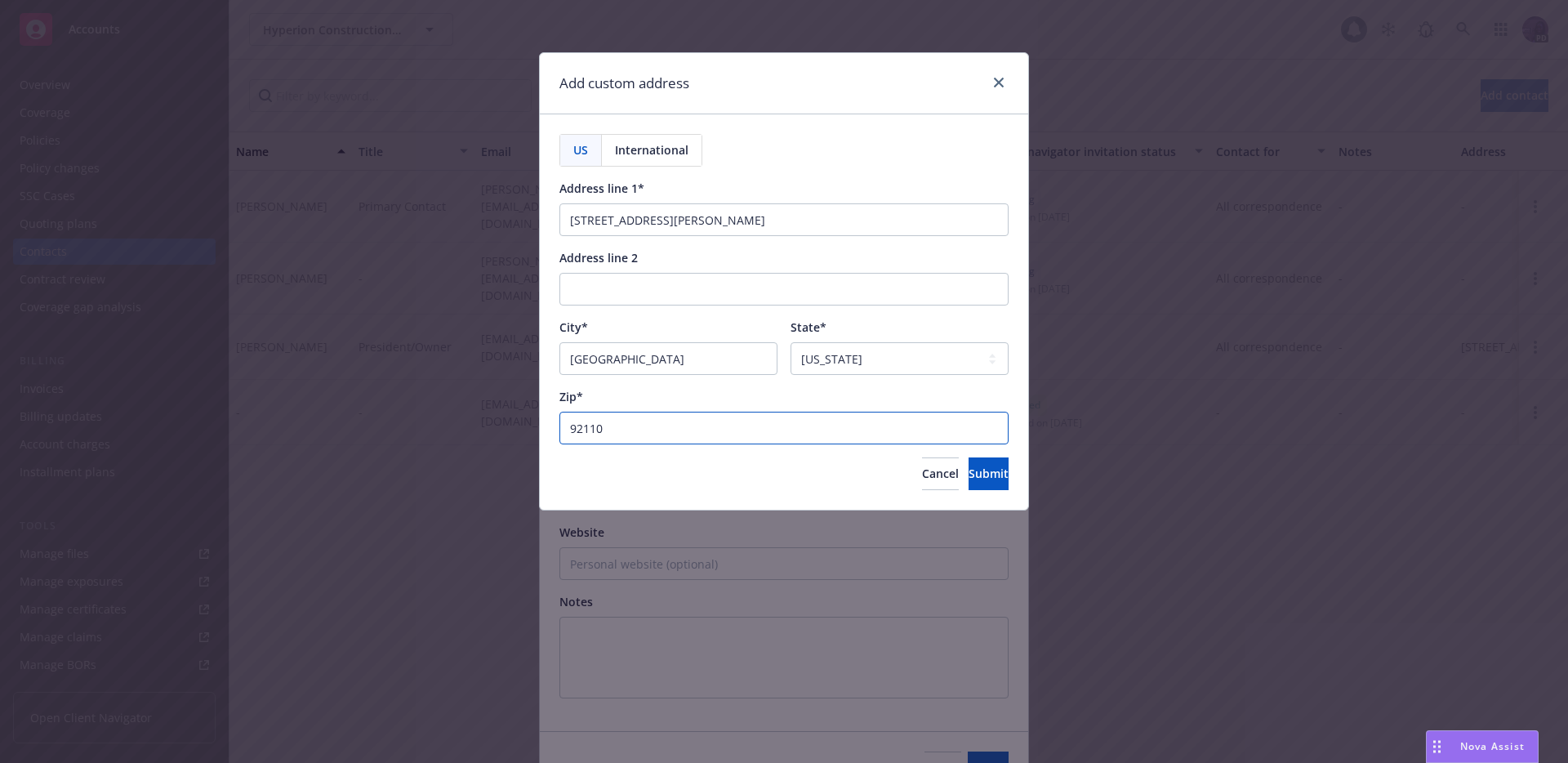
type input "92110"
click at [977, 469] on span "Submit" at bounding box center [989, 472] width 40 height 15
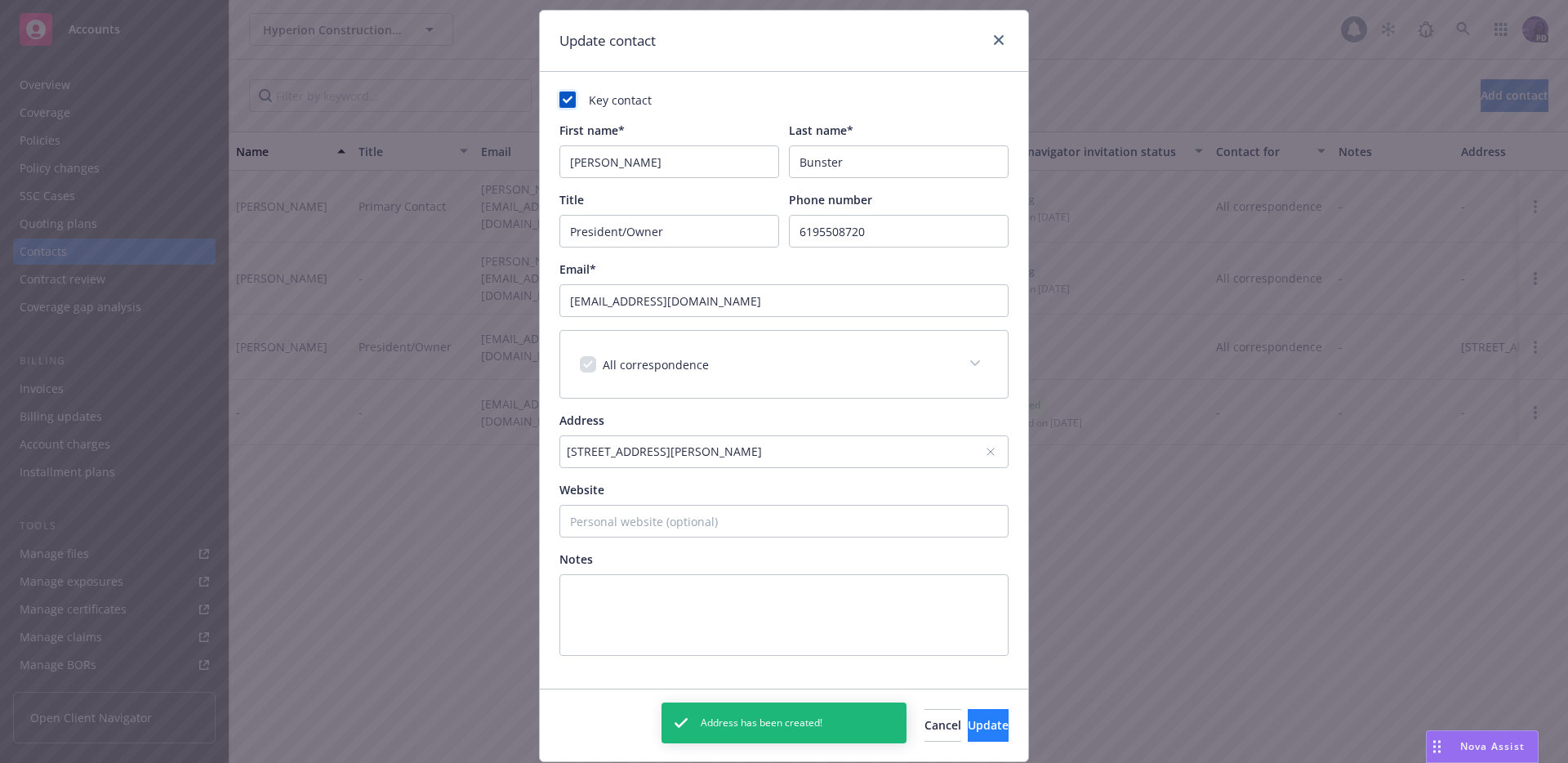
scroll to position [45, 0]
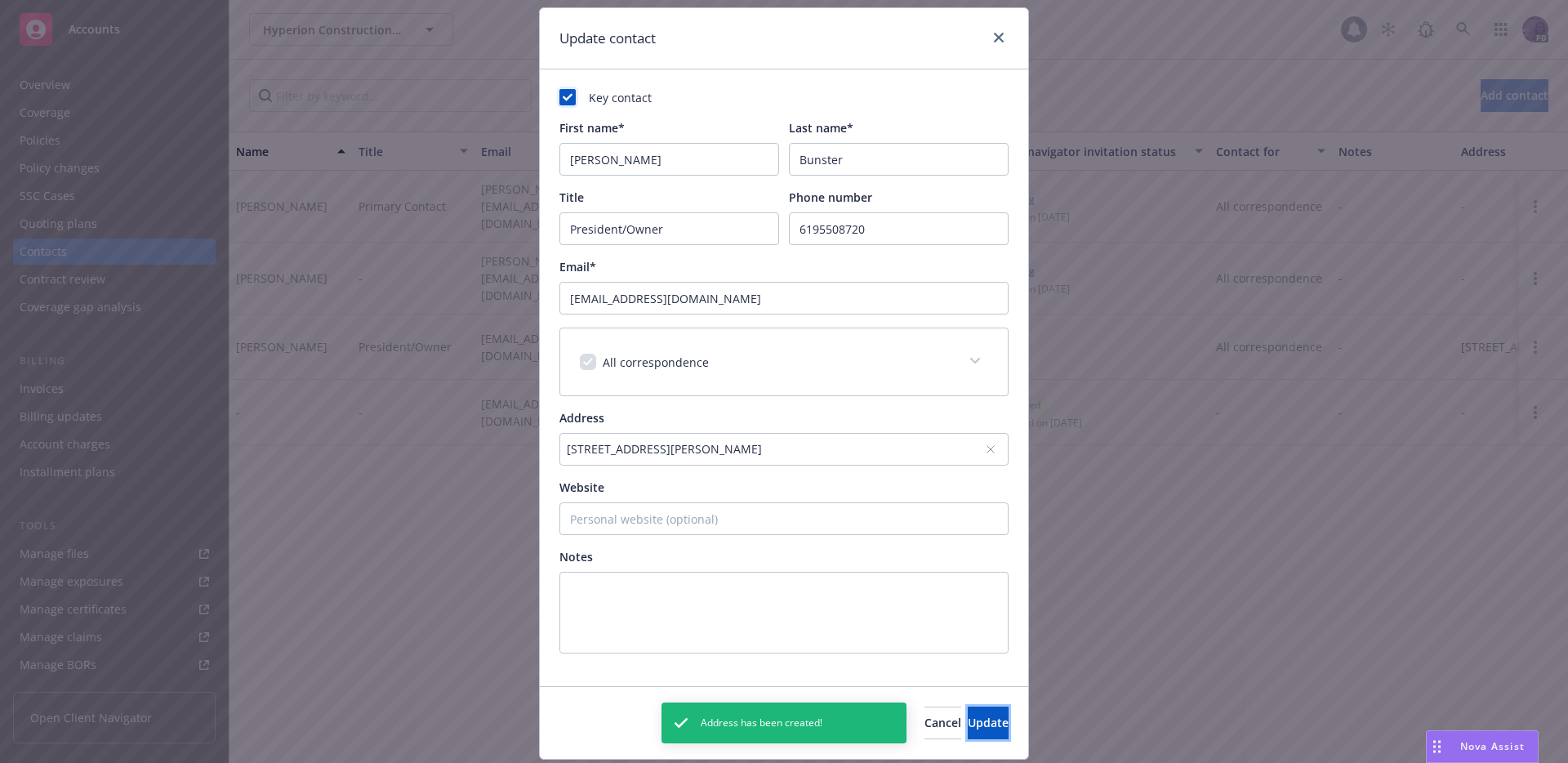
drag, startPoint x: 967, startPoint y: 723, endPoint x: 906, endPoint y: 722, distance: 61.0
click at [968, 722] on span "Update" at bounding box center [988, 722] width 40 height 15
